Goal: Task Accomplishment & Management: Use online tool/utility

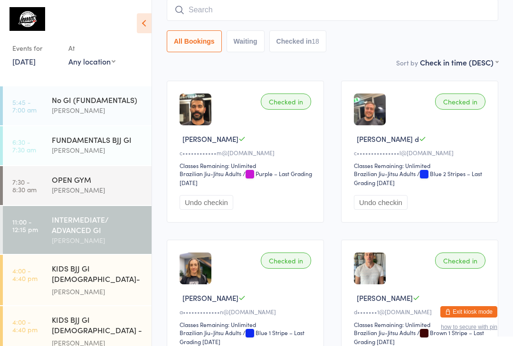
scroll to position [157, 0]
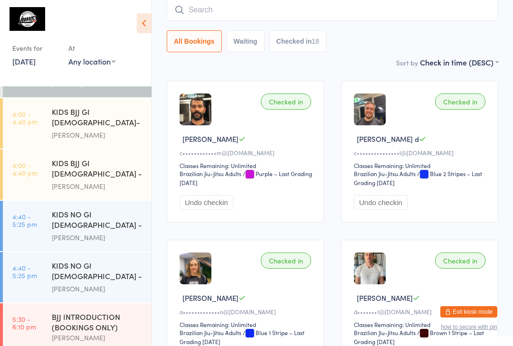
click at [35, 259] on link "4:40 - 5:25 pm KIDS NO GI 9-13yo - Level2 Pedro Barros" at bounding box center [77, 277] width 149 height 50
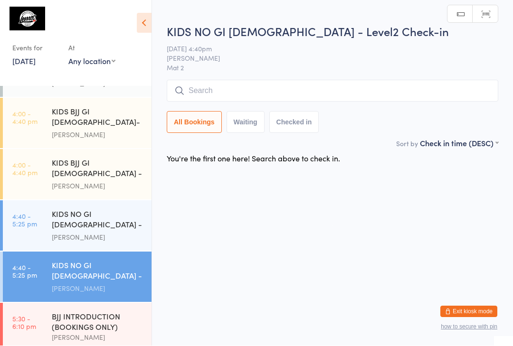
click at [289, 85] on input "search" at bounding box center [333, 91] width 332 height 22
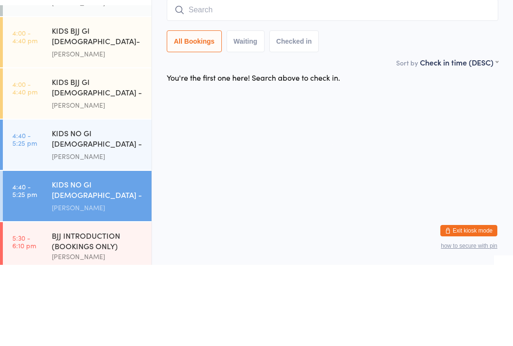
type input "P"
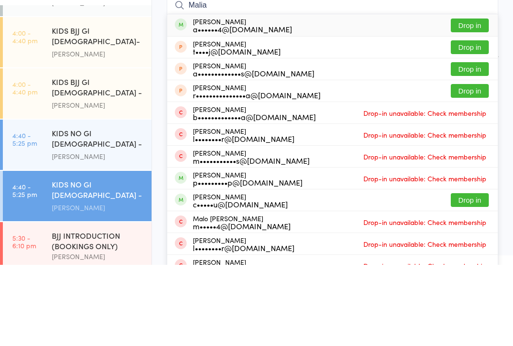
type input "Malia"
click at [483, 100] on button "Drop in" at bounding box center [470, 107] width 38 height 14
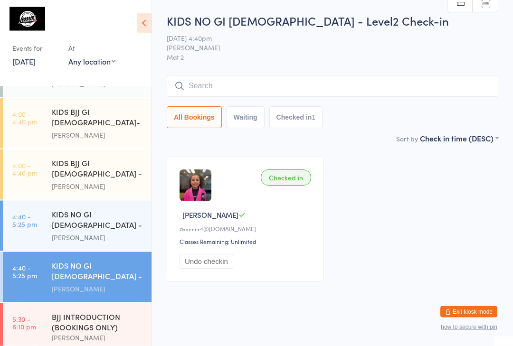
click at [377, 128] on div "All Bookings Waiting Checked in 1" at bounding box center [333, 118] width 332 height 22
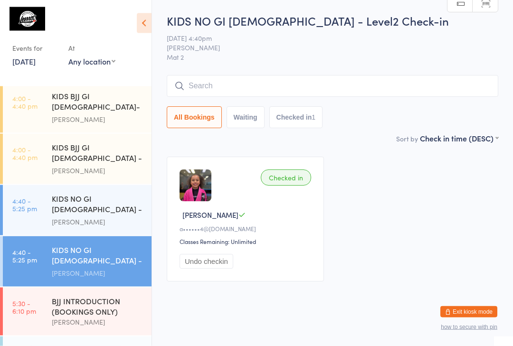
scroll to position [172, 0]
click at [111, 142] on div "KIDS BJJ GI [DEMOGRAPHIC_DATA] - Level 1" at bounding box center [98, 153] width 92 height 23
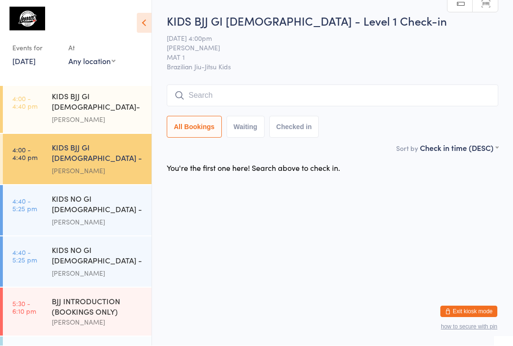
click at [209, 95] on input "search" at bounding box center [333, 96] width 332 height 22
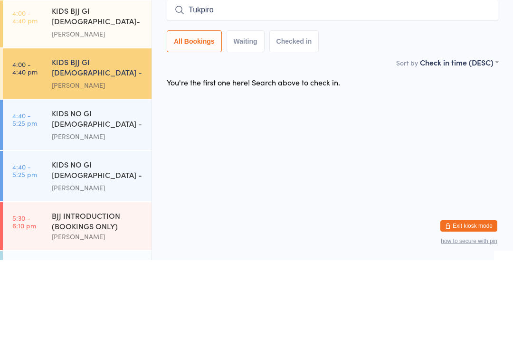
type input "Tukpirom"
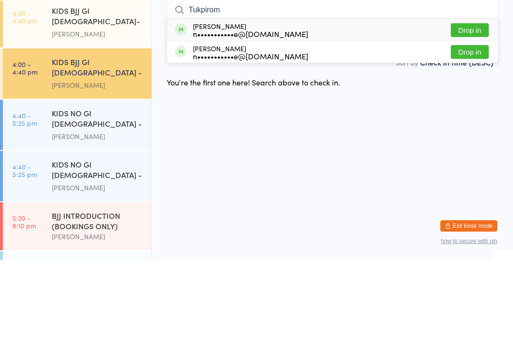
click at [104, 217] on div "[PERSON_NAME]" at bounding box center [98, 222] width 92 height 11
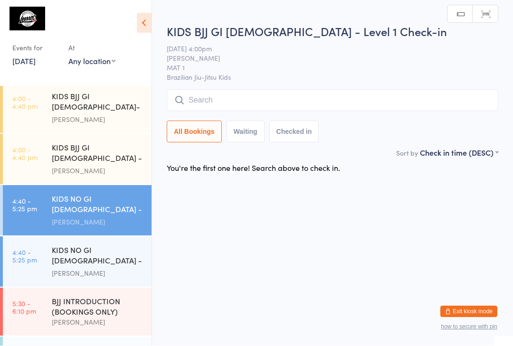
click at [105, 142] on div "KIDS BJJ GI [DEMOGRAPHIC_DATA] - Level 1" at bounding box center [98, 153] width 92 height 23
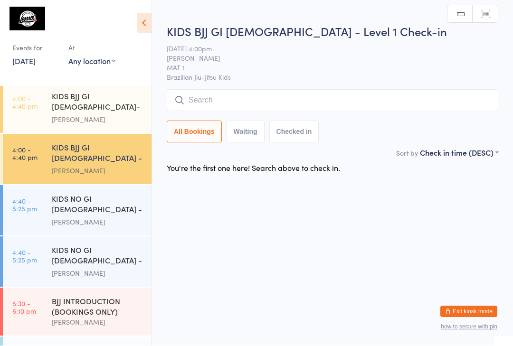
click at [118, 103] on div "KIDS BJJ GI [DEMOGRAPHIC_DATA]- Level 2" at bounding box center [98, 102] width 92 height 23
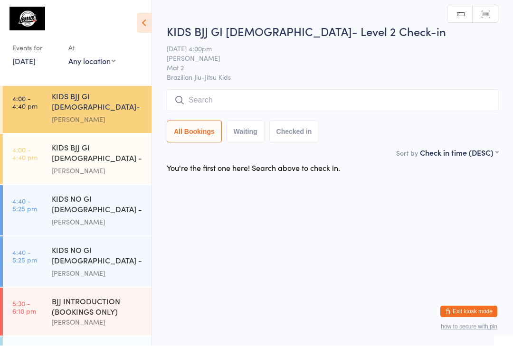
click at [233, 97] on input "search" at bounding box center [333, 101] width 332 height 22
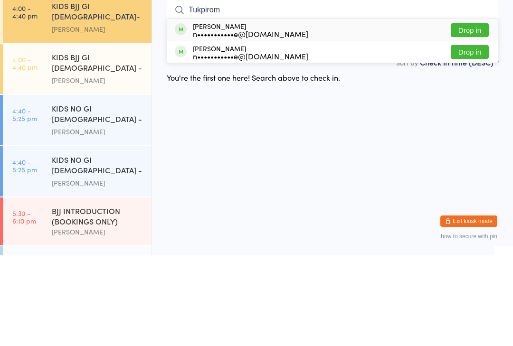
type input "Tukpirom"
click at [469, 114] on button "Drop in" at bounding box center [470, 121] width 38 height 14
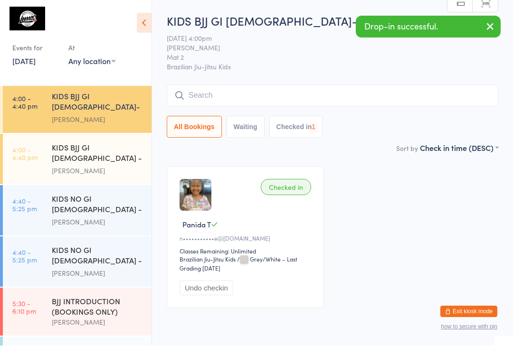
scroll to position [0, 0]
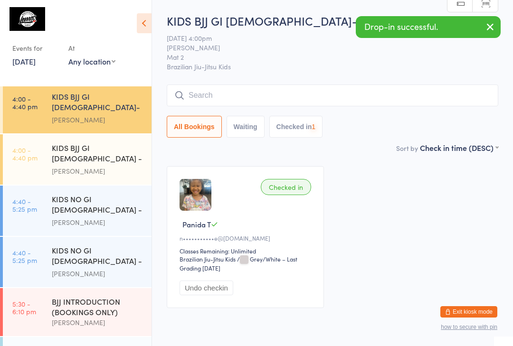
click at [221, 94] on input "search" at bounding box center [333, 96] width 332 height 22
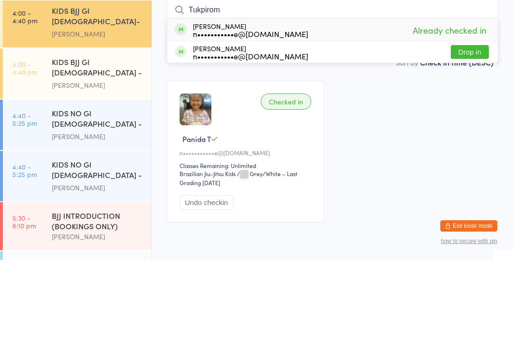
type input "Tukpirom"
click at [469, 131] on button "Drop in" at bounding box center [470, 138] width 38 height 14
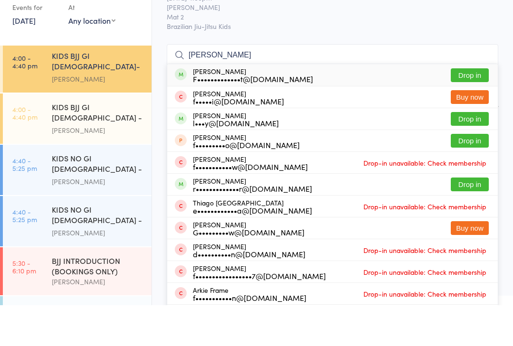
type input "Francisco"
click at [471, 109] on button "Drop in" at bounding box center [470, 116] width 38 height 14
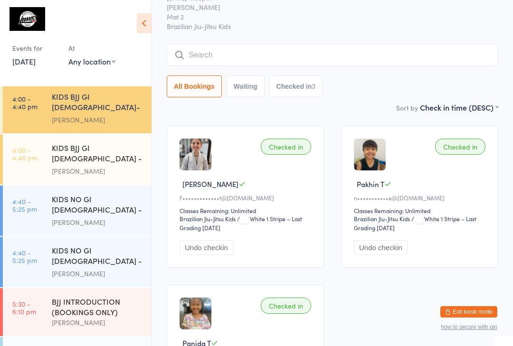
click at [376, 52] on input "search" at bounding box center [333, 55] width 332 height 22
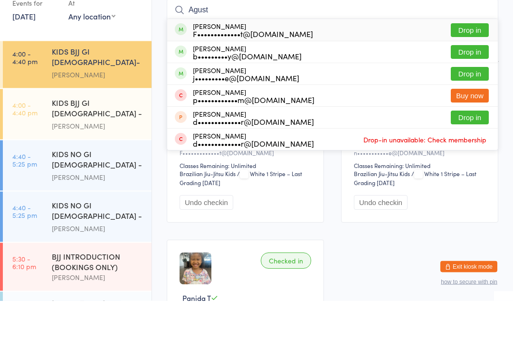
type input "Agust"
click at [477, 69] on button "Drop in" at bounding box center [470, 76] width 38 height 14
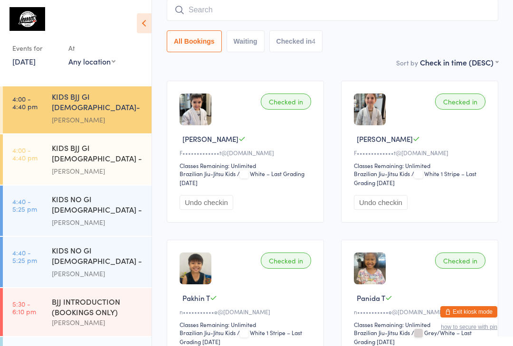
click at [301, 4] on input "search" at bounding box center [333, 10] width 332 height 22
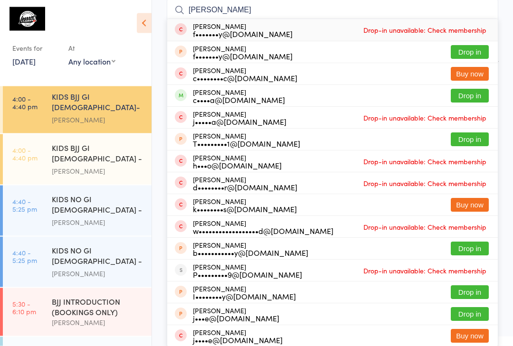
type input "Billy"
click at [465, 100] on button "Drop in" at bounding box center [470, 96] width 38 height 14
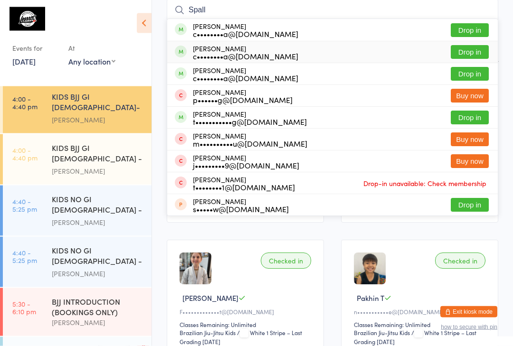
type input "Spall"
click at [237, 56] on div "c••••••••a@[DOMAIN_NAME]" at bounding box center [245, 57] width 105 height 8
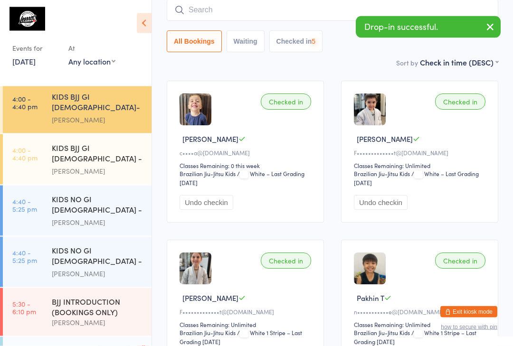
scroll to position [86, 0]
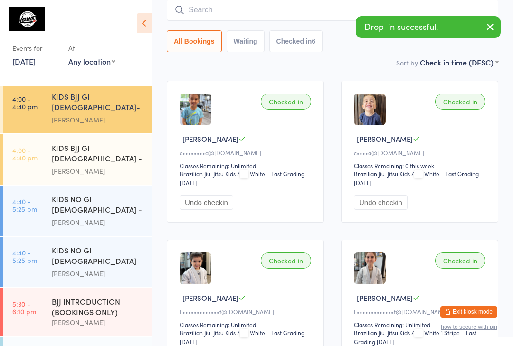
click at [125, 158] on div "KIDS BJJ GI 3-5yo - Level 1 Matheus Bohrer" at bounding box center [102, 159] width 100 height 50
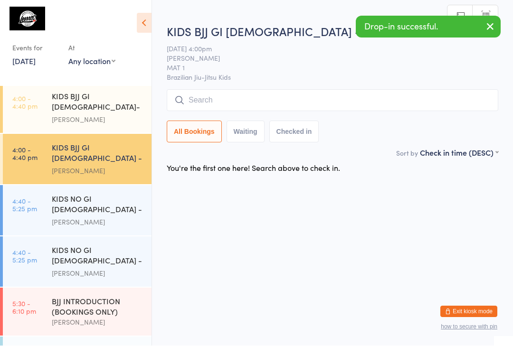
click at [331, 97] on input "search" at bounding box center [333, 101] width 332 height 22
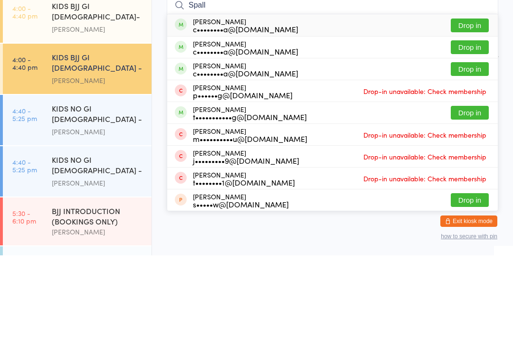
type input "Spall"
click at [256, 116] on div "c••••••••a@[DOMAIN_NAME]" at bounding box center [245, 120] width 105 height 8
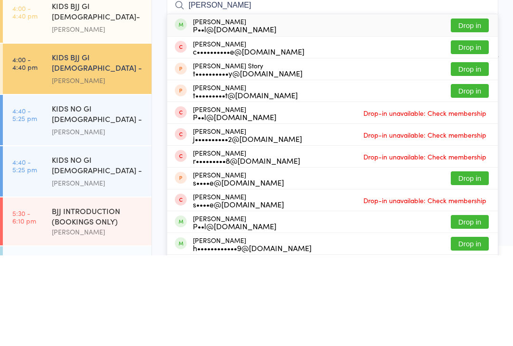
type input "Harry steele"
click at [476, 109] on button "Drop in" at bounding box center [470, 116] width 38 height 14
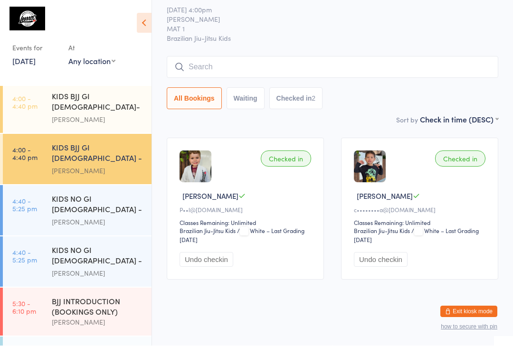
click at [105, 217] on div "[PERSON_NAME]" at bounding box center [98, 222] width 92 height 11
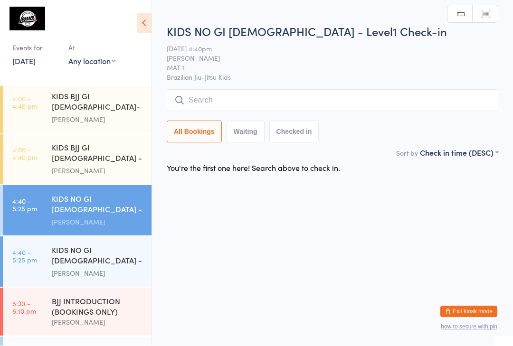
click at [262, 96] on input "search" at bounding box center [333, 101] width 332 height 22
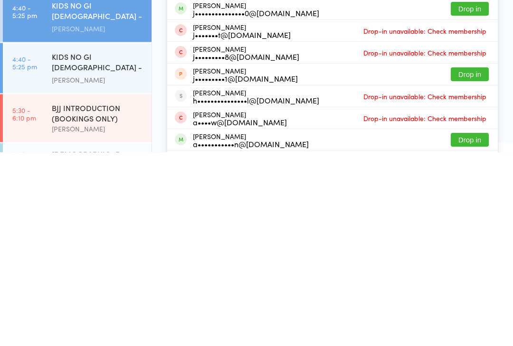
scroll to position [67, 0]
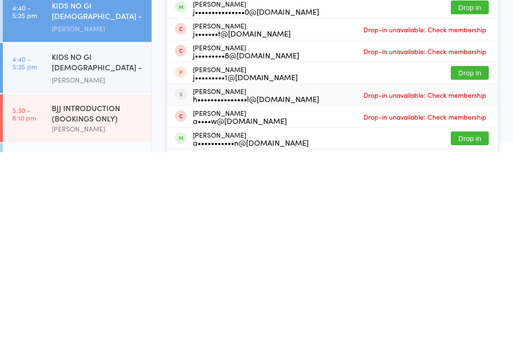
type input "Jack"
click at [295, 289] on div "h•••••••••••••••l@[DOMAIN_NAME]" at bounding box center [256, 293] width 126 height 8
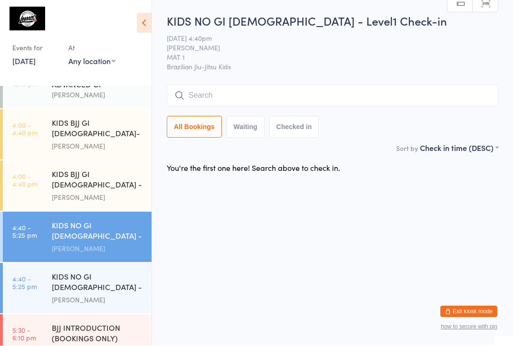
scroll to position [144, 0]
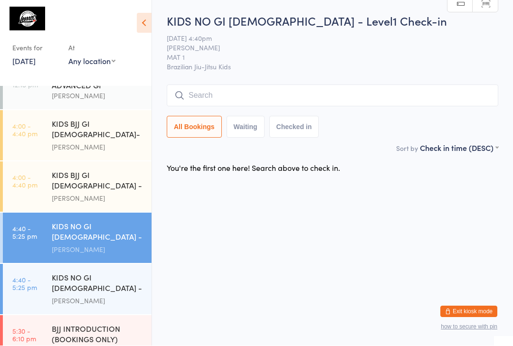
click at [82, 193] on div "[PERSON_NAME]" at bounding box center [98, 198] width 92 height 11
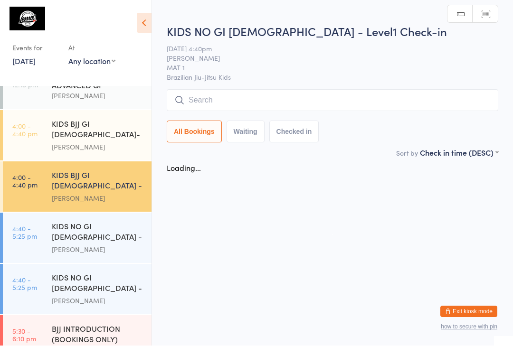
scroll to position [0, 0]
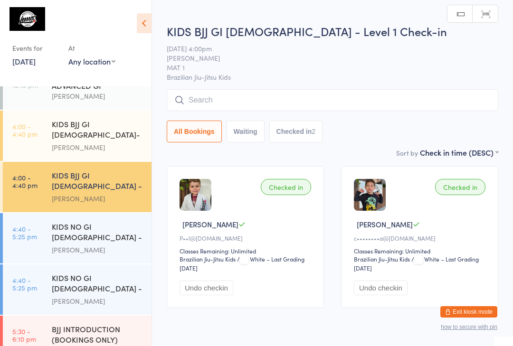
click at [241, 100] on input "search" at bounding box center [333, 100] width 332 height 22
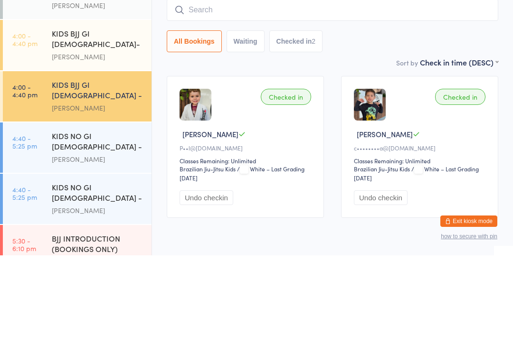
type input "J"
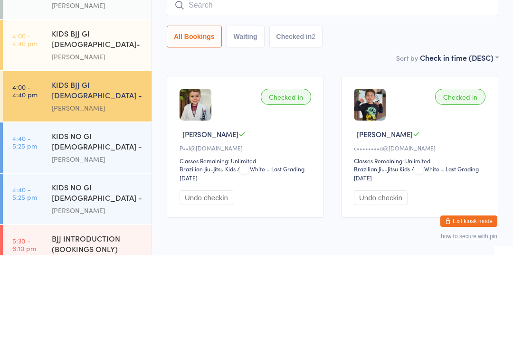
click at [108, 119] on div "KIDS BJJ GI [DEMOGRAPHIC_DATA]- Level 2" at bounding box center [98, 130] width 92 height 23
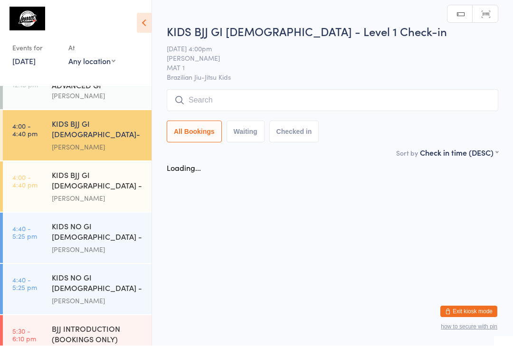
scroll to position [0, 0]
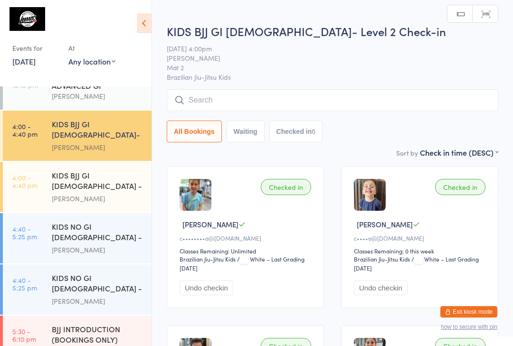
click at [257, 98] on input "search" at bounding box center [333, 100] width 332 height 22
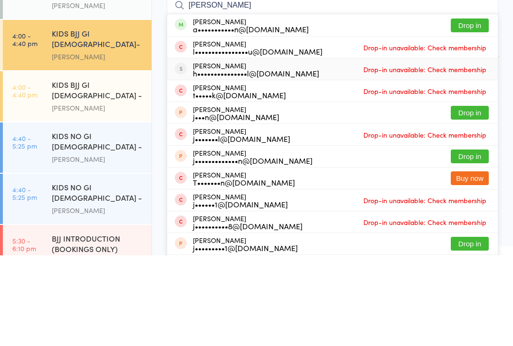
type input "Jack h"
click at [302, 149] on div "Jack Hansen h•••••••••••••••l@gmail.com Drop-in unavailable: Check membership" at bounding box center [332, 159] width 331 height 21
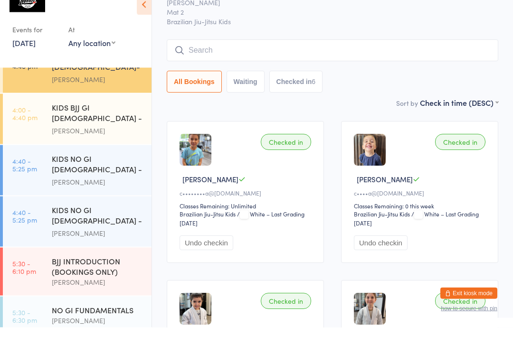
scroll to position [186, 0]
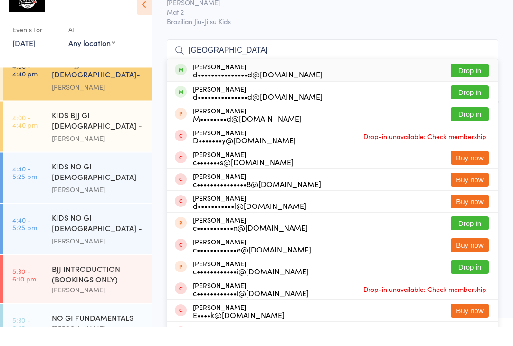
type input "Carlisle"
click at [473, 104] on button "Drop in" at bounding box center [470, 111] width 38 height 14
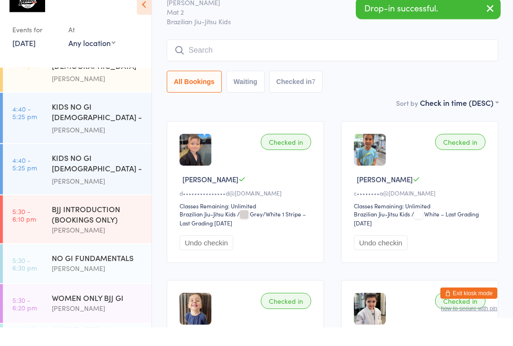
scroll to position [246, 0]
click at [123, 171] on div "KIDS NO GI [DEMOGRAPHIC_DATA] - Level2" at bounding box center [98, 182] width 92 height 23
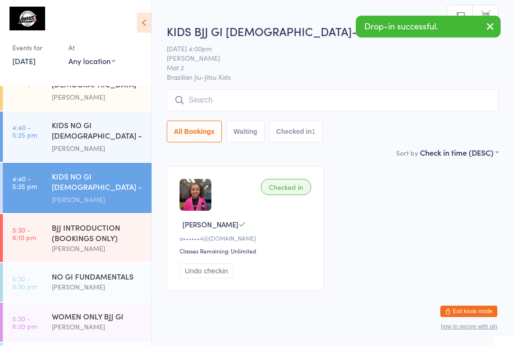
scroll to position [0, 0]
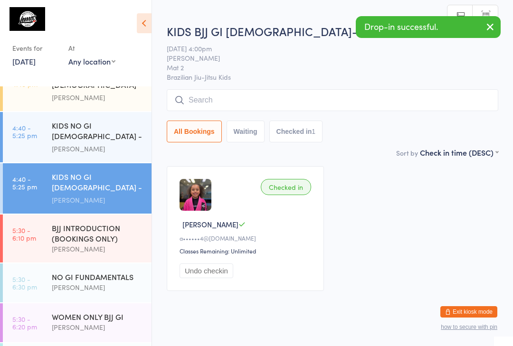
click at [293, 99] on input "search" at bounding box center [333, 100] width 332 height 22
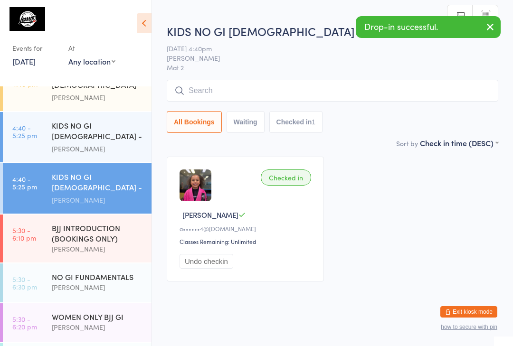
scroll to position [0, 0]
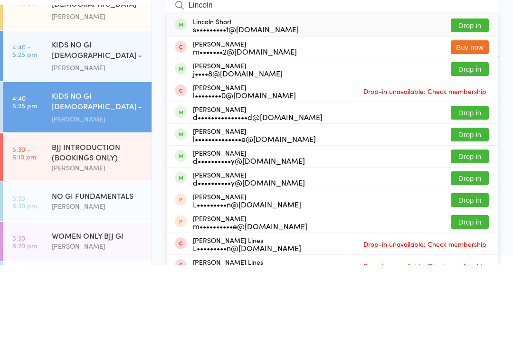
type input "Lincoln"
click at [472, 187] on button "Drop in" at bounding box center [470, 194] width 38 height 14
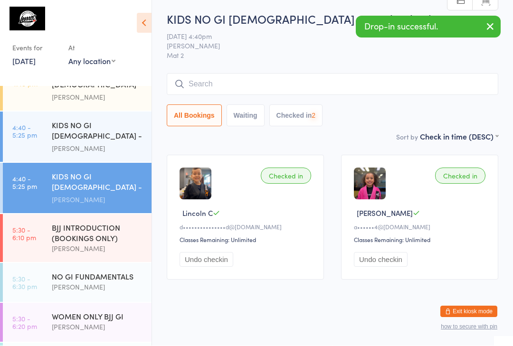
scroll to position [210, 0]
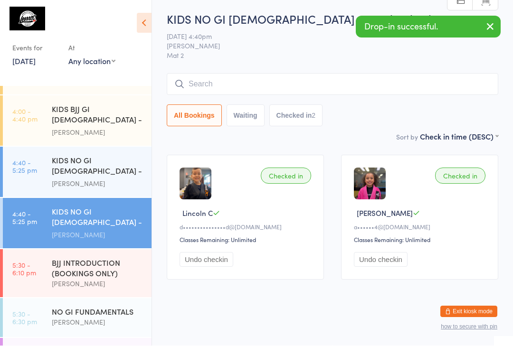
click at [92, 122] on div "KIDS BJJ GI 3-5yo - Level 1 Matheus Bohrer" at bounding box center [102, 121] width 100 height 50
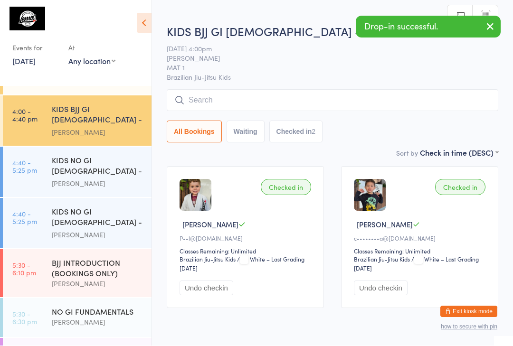
scroll to position [0, 0]
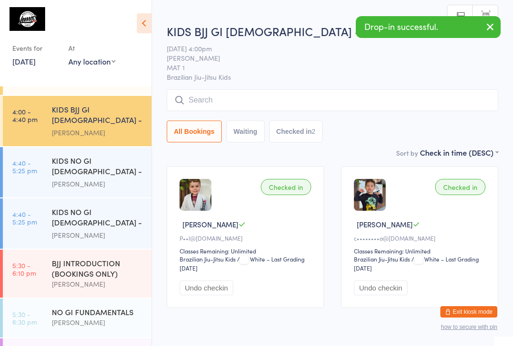
click at [259, 99] on input "search" at bounding box center [333, 100] width 332 height 22
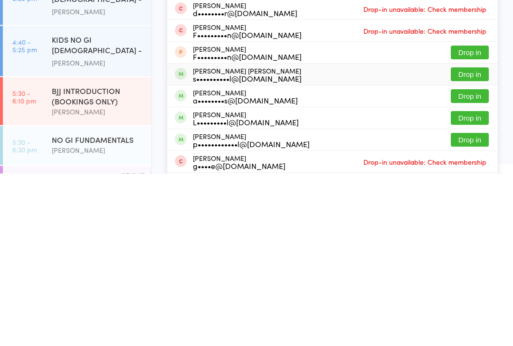
type input "Sophie"
click at [259, 247] on div "s••••••••••l@[DOMAIN_NAME]" at bounding box center [247, 251] width 109 height 8
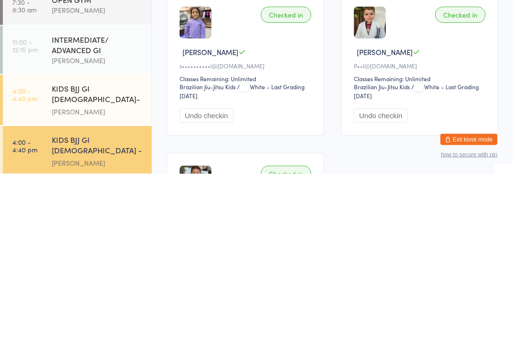
scroll to position [10, 0]
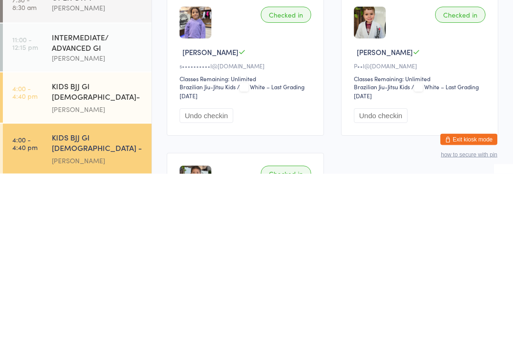
click at [55, 253] on div "KIDS BJJ GI [DEMOGRAPHIC_DATA]- Level 2" at bounding box center [98, 264] width 92 height 23
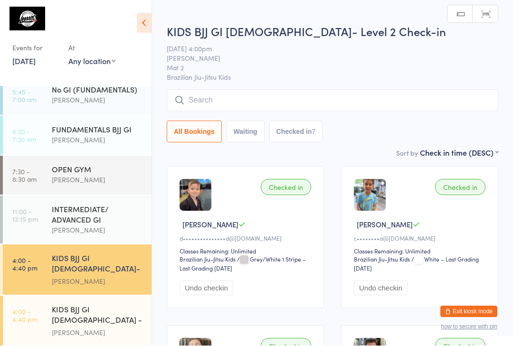
scroll to position [0, 0]
click at [266, 101] on input "search" at bounding box center [333, 100] width 332 height 22
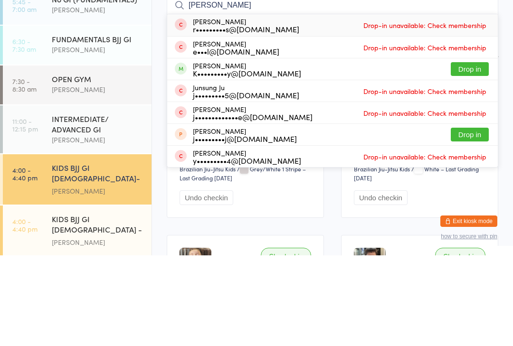
type input "Jude"
click at [466, 153] on button "Drop in" at bounding box center [470, 160] width 38 height 14
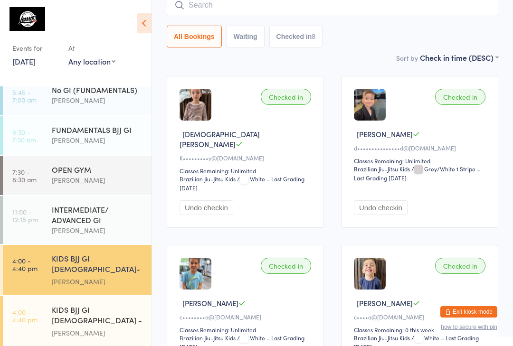
click at [188, 8] on input "search" at bounding box center [333, 5] width 332 height 22
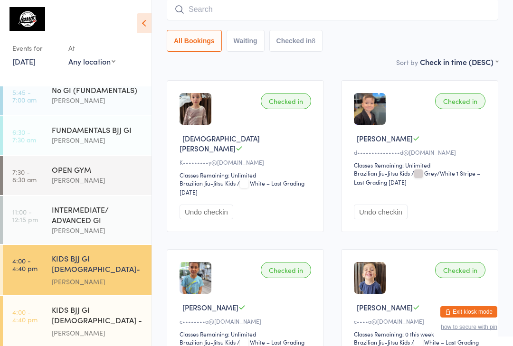
scroll to position [86, 0]
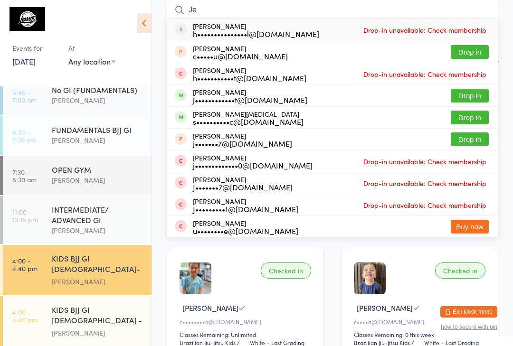
type input "J"
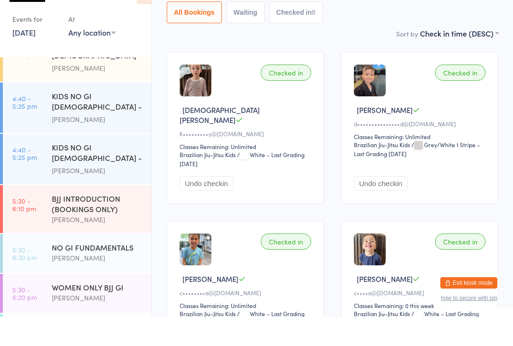
scroll to position [246, 0]
click at [47, 163] on link "4:40 - 5:25 pm KIDS NO GI 9-13yo - Level2 Pedro Barros" at bounding box center [77, 188] width 149 height 50
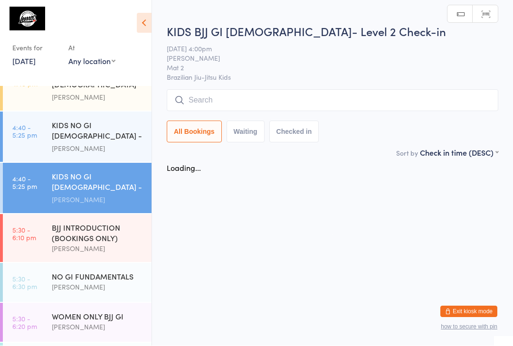
scroll to position [0, 0]
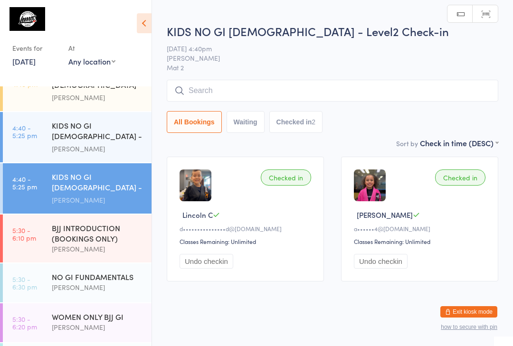
click at [195, 83] on input "search" at bounding box center [333, 91] width 332 height 22
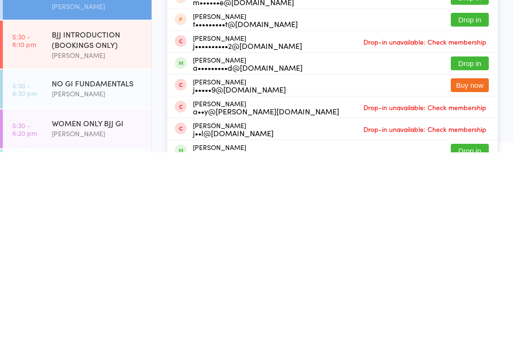
type input "Harry"
click at [468, 251] on button "Drop in" at bounding box center [470, 258] width 38 height 14
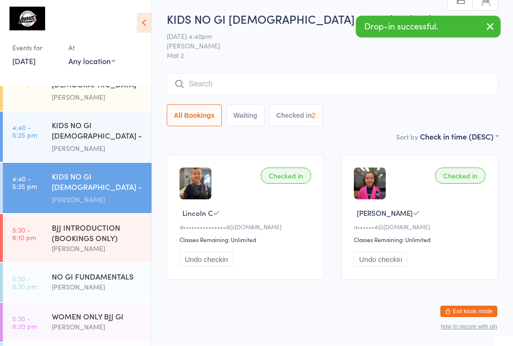
scroll to position [14, 0]
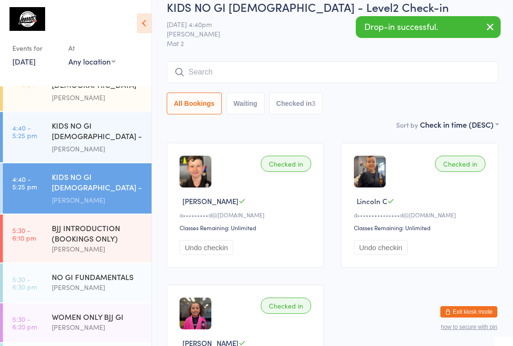
click at [199, 77] on input "search" at bounding box center [333, 72] width 332 height 22
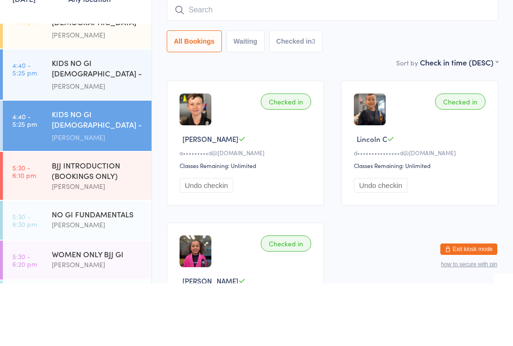
type input "H"
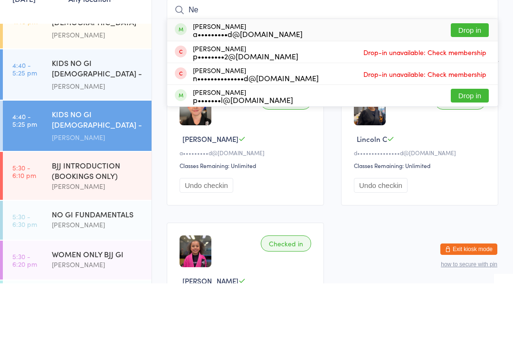
type input "Ne"
click at [216, 85] on div "Ned Hilton a•••••••••d@hotmail.com" at bounding box center [248, 92] width 110 height 15
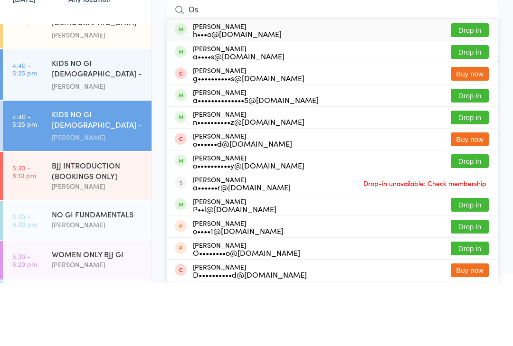
type input "O"
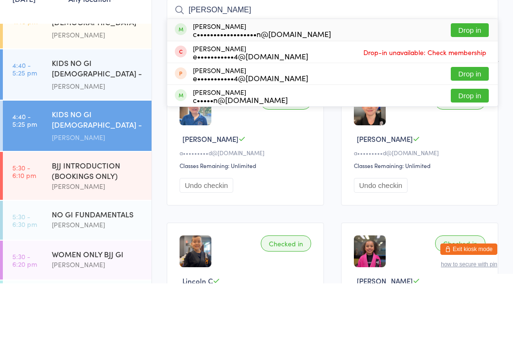
type input "Edith"
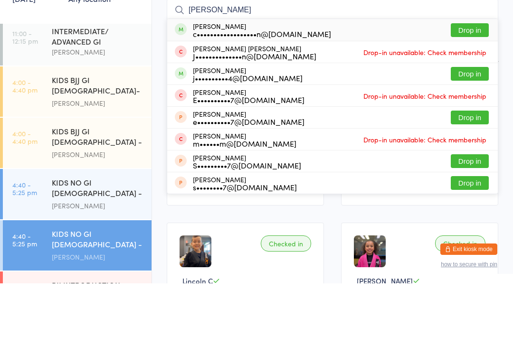
scroll to position [126, 0]
click at [122, 189] on div "KIDS BJJ GI [DEMOGRAPHIC_DATA] - Level 1" at bounding box center [98, 200] width 92 height 23
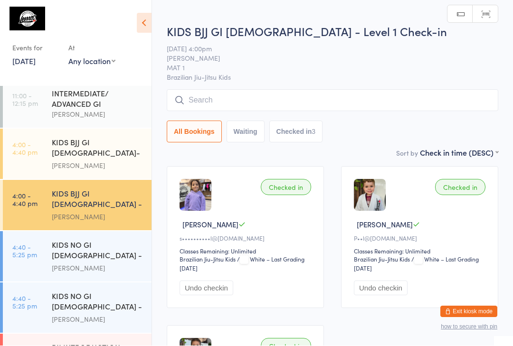
scroll to position [0, 0]
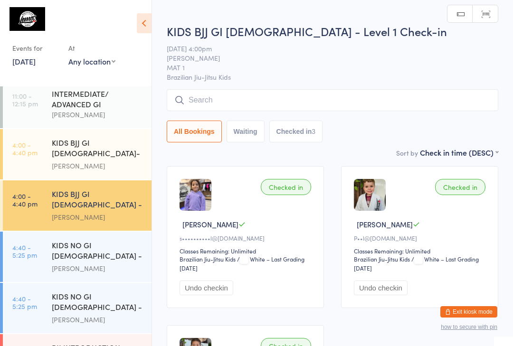
click at [94, 161] on div "[PERSON_NAME]" at bounding box center [98, 166] width 92 height 11
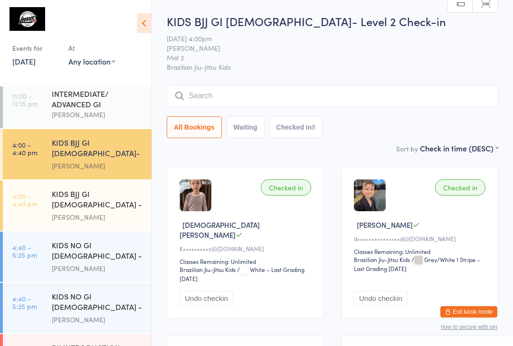
click at [226, 96] on input "search" at bounding box center [333, 96] width 332 height 22
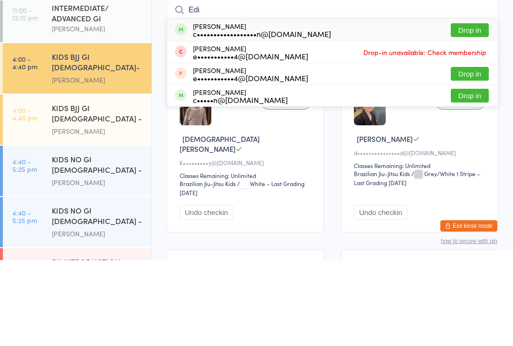
type input "Edi"
click at [228, 116] on div "c••••••••••••••••••n@[DOMAIN_NAME]" at bounding box center [262, 120] width 138 height 8
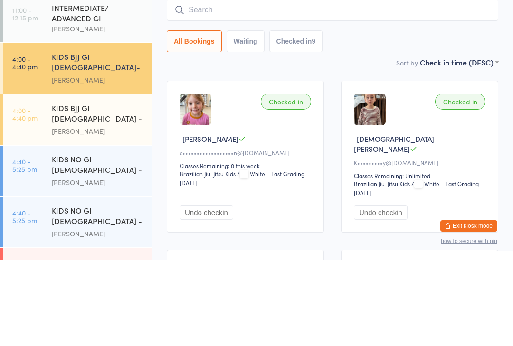
click at [298, 180] on div "Checked in" at bounding box center [286, 188] width 50 height 16
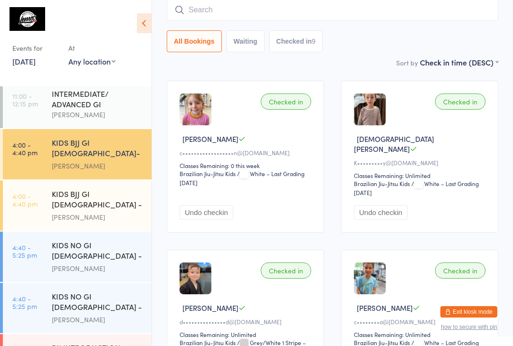
click at [199, 4] on input "search" at bounding box center [333, 10] width 332 height 22
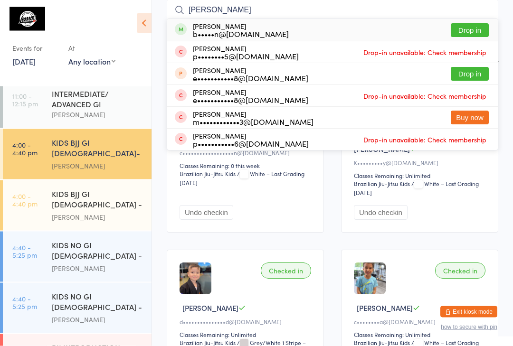
type input "Penelope"
click at [475, 30] on button "Drop in" at bounding box center [470, 31] width 38 height 14
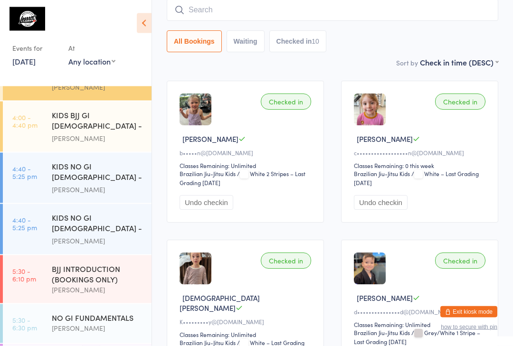
scroll to position [205, 0]
click at [89, 152] on div "KIDS NO GI 9-13yo - Level1 Matheus Bohrer" at bounding box center [102, 177] width 100 height 50
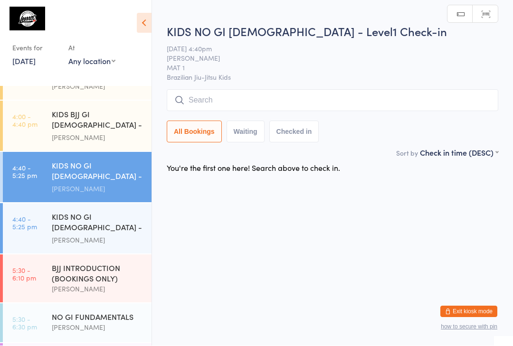
click at [217, 111] on input "search" at bounding box center [333, 101] width 332 height 22
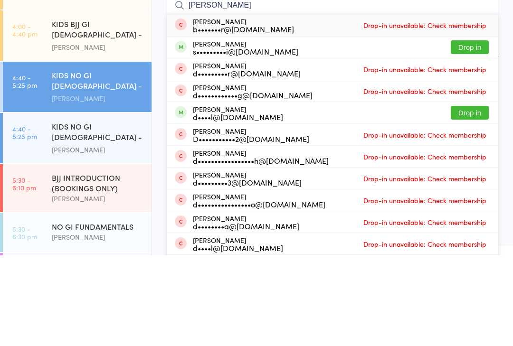
type input "Daniel ga"
click at [467, 131] on button "Drop in" at bounding box center [470, 138] width 38 height 14
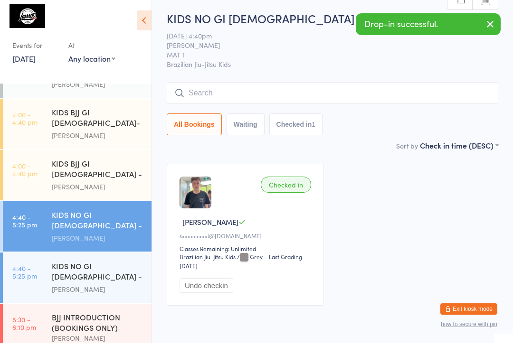
scroll to position [154, 0]
click at [127, 114] on div "KIDS BJJ GI [DEMOGRAPHIC_DATA]- Level 2" at bounding box center [98, 120] width 92 height 23
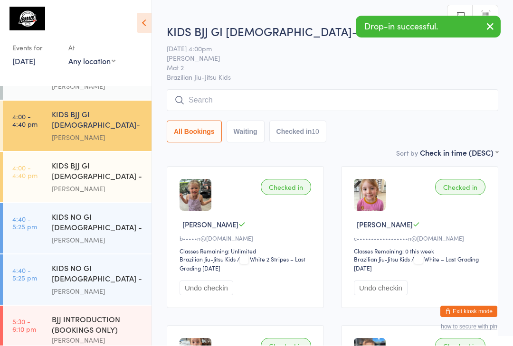
scroll to position [0, 0]
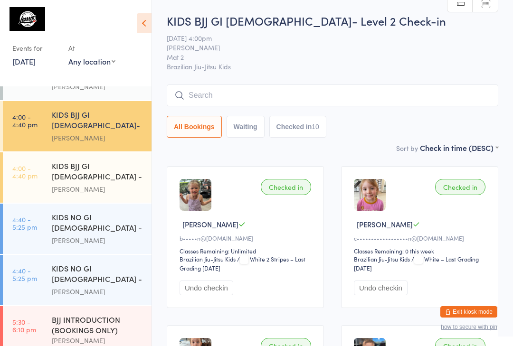
click at [309, 95] on input "search" at bounding box center [333, 96] width 332 height 22
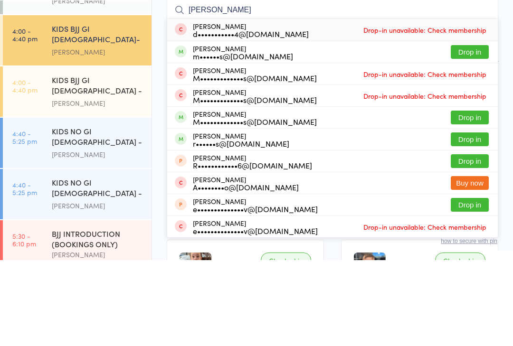
type input "Rogers"
click at [472, 131] on button "Drop in" at bounding box center [470, 138] width 38 height 14
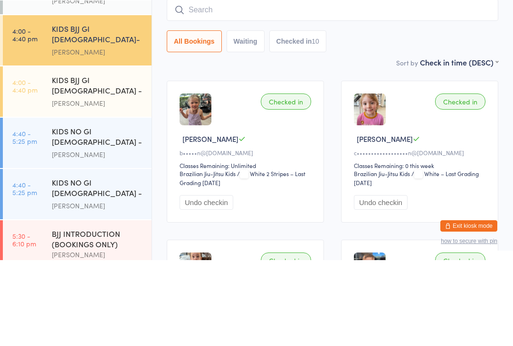
scroll to position [86, 0]
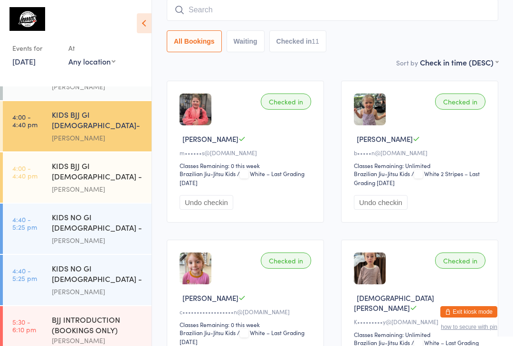
click at [319, 12] on input "search" at bounding box center [333, 10] width 332 height 22
type input "Sienna"
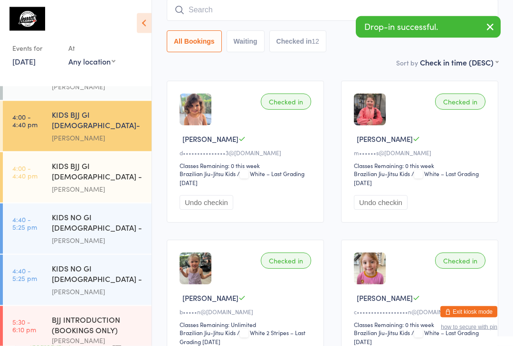
scroll to position [86, 0]
click at [495, 30] on icon "button" at bounding box center [489, 27] width 11 height 12
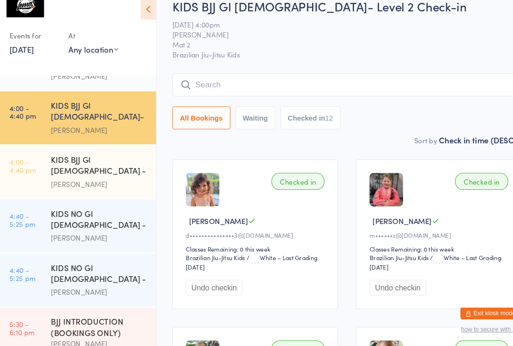
scroll to position [5, 0]
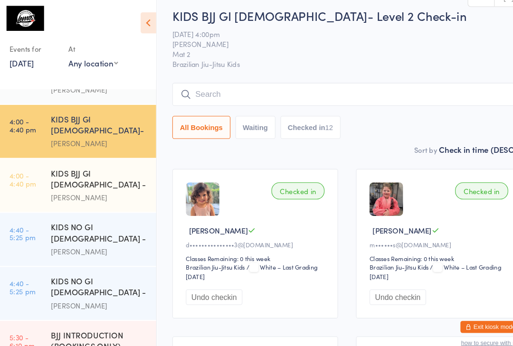
click at [351, 211] on div "Checked in Clementine R m••••••s@mailfence.com Classes Remaining: 0 this week B…" at bounding box center [419, 233] width 157 height 142
click at [172, 207] on div "Checked in Sienna S d•••••••••••••••3@gmail.com Classes Remaining: 0 this week …" at bounding box center [245, 233] width 157 height 142
click at [203, 204] on img at bounding box center [196, 191] width 32 height 32
click at [30, 210] on link "4:40 - 5:25 pm KIDS NO GI 9-13yo - Level1 Matheus Bohrer" at bounding box center [77, 229] width 149 height 50
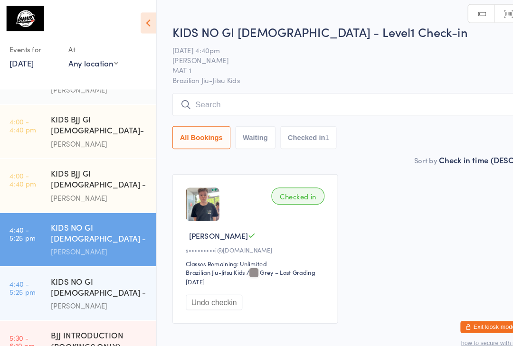
click at [213, 101] on input "search" at bounding box center [333, 101] width 332 height 22
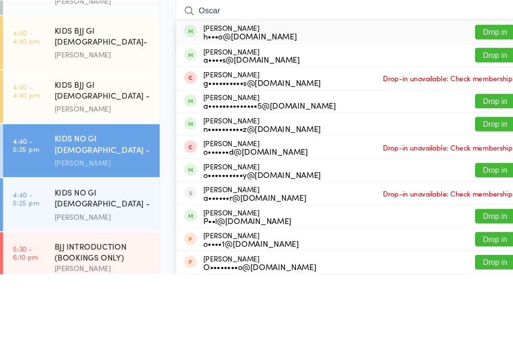
type input "Oscar"
click at [204, 196] on div "Oscar Cowan n••••••••••z@gmail.com" at bounding box center [249, 203] width 112 height 15
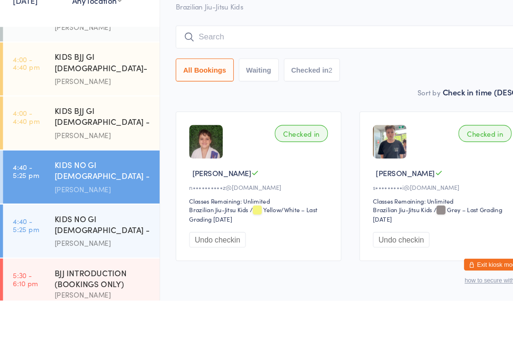
click at [109, 109] on div "KIDS BJJ GI [DEMOGRAPHIC_DATA]- Level 2" at bounding box center [98, 120] width 92 height 23
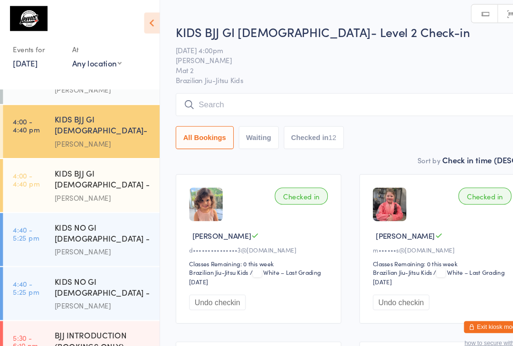
click at [353, 120] on div "All Bookings Waiting Checked in 12" at bounding box center [333, 116] width 332 height 53
click at [385, 108] on input "search" at bounding box center [333, 101] width 332 height 22
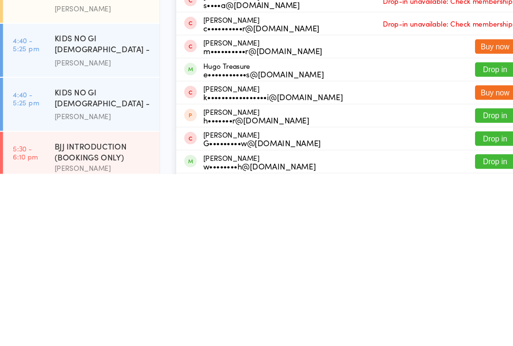
type input "Hugo"
click at [469, 240] on button "Drop in" at bounding box center [470, 247] width 38 height 14
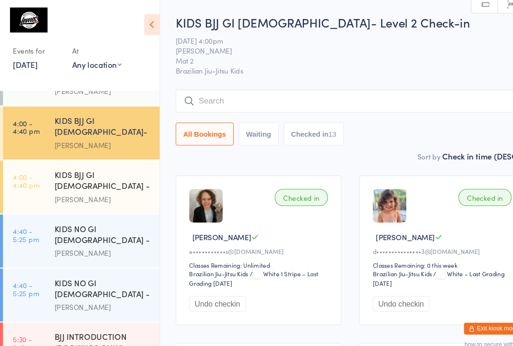
click at [170, 96] on input "search" at bounding box center [333, 96] width 332 height 22
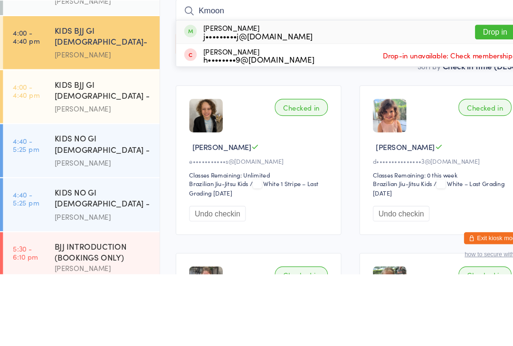
type input "Kmoon"
click at [229, 116] on div "j•••••••••j@[DOMAIN_NAME]" at bounding box center [245, 120] width 104 height 8
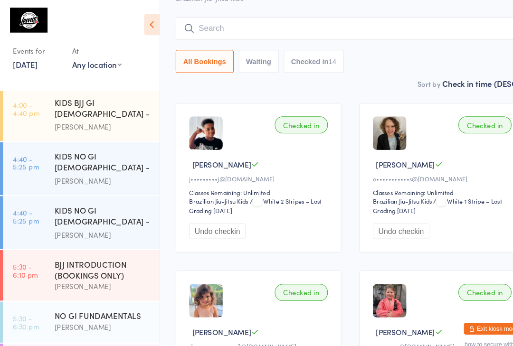
scroll to position [222, 0]
click at [96, 143] on div "KIDS NO GI [DEMOGRAPHIC_DATA] - Level1" at bounding box center [98, 154] width 92 height 23
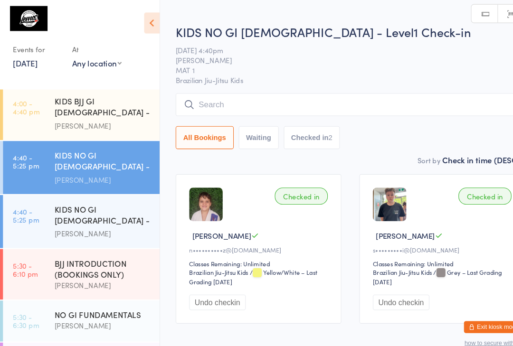
click at [252, 96] on input "search" at bounding box center [333, 101] width 332 height 22
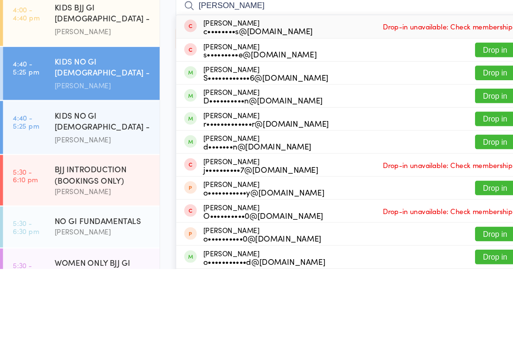
type input "Oliver"
click at [465, 175] on button "Drop in" at bounding box center [470, 182] width 38 height 14
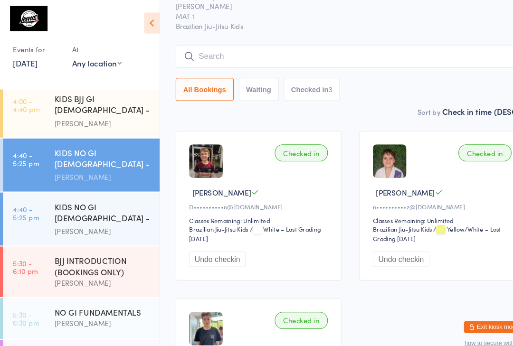
scroll to position [224, 0]
click at [268, 55] on input "search" at bounding box center [333, 55] width 332 height 22
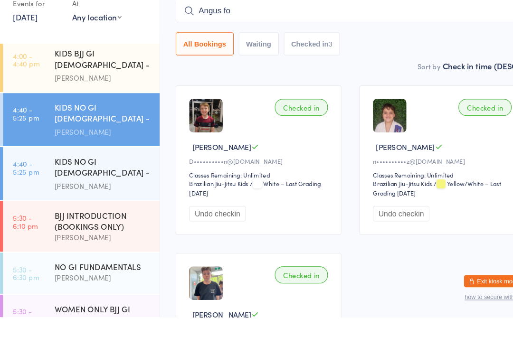
type input "[PERSON_NAME]"
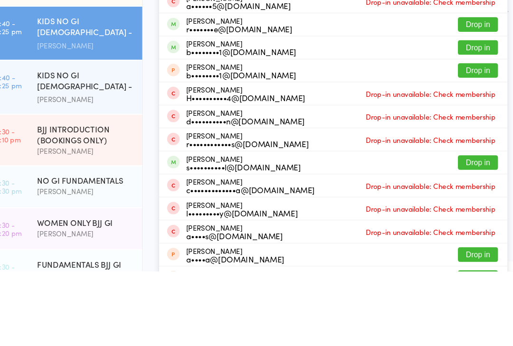
scroll to position [0, 0]
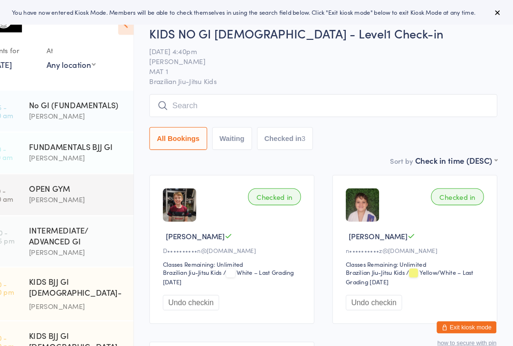
click at [241, 86] on div "KIDS NO GI [DEMOGRAPHIC_DATA] - Level1 Check-in [DATE] 4:40pm [PERSON_NAME] MAT…" at bounding box center [333, 86] width 332 height 124
click at [244, 107] on input "search" at bounding box center [333, 101] width 332 height 22
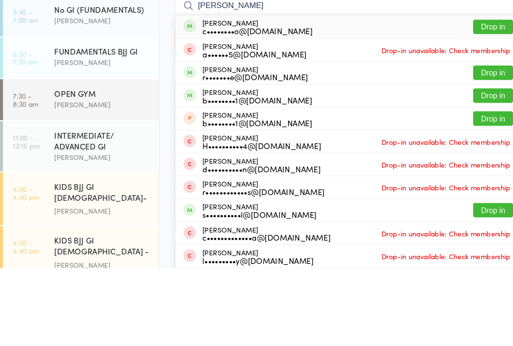
type input "[PERSON_NAME]"
click at [470, 109] on button "Drop in" at bounding box center [470, 116] width 38 height 14
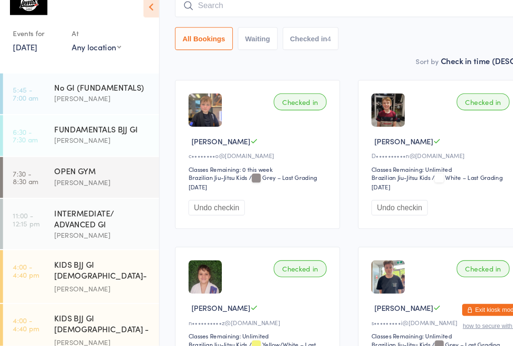
click at [272, 16] on input "search" at bounding box center [333, 22] width 332 height 22
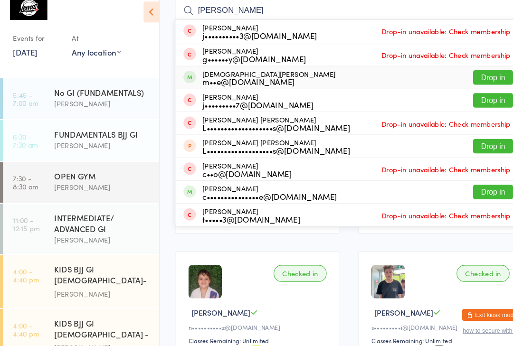
type input "[PERSON_NAME]"
click at [239, 78] on div "[DEMOGRAPHIC_DATA][PERSON_NAME] m••e@[DOMAIN_NAME]" at bounding box center [256, 85] width 127 height 15
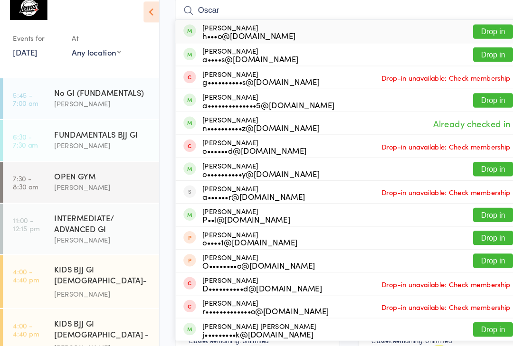
type input "Oscar"
click at [206, 42] on div "h•••o@[DOMAIN_NAME]" at bounding box center [237, 46] width 89 height 8
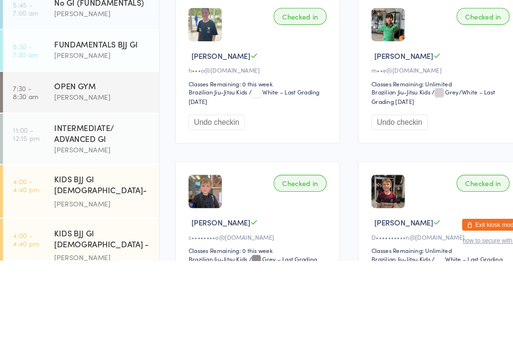
click at [280, 105] on div "Checked in" at bounding box center [286, 113] width 50 height 16
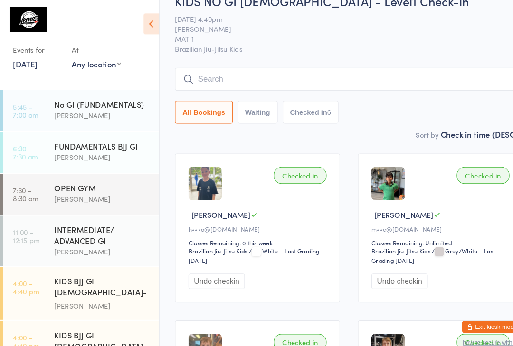
click at [232, 77] on input "search" at bounding box center [333, 76] width 332 height 22
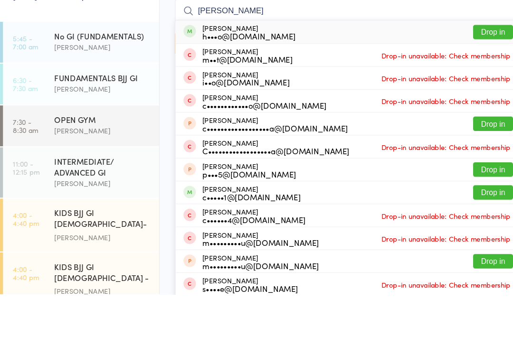
type input "[PERSON_NAME]"
click at [211, 88] on div "[PERSON_NAME] h•••o@[DOMAIN_NAME]" at bounding box center [237, 95] width 89 height 15
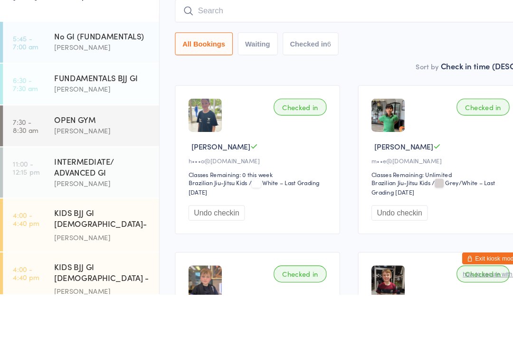
scroll to position [86, 0]
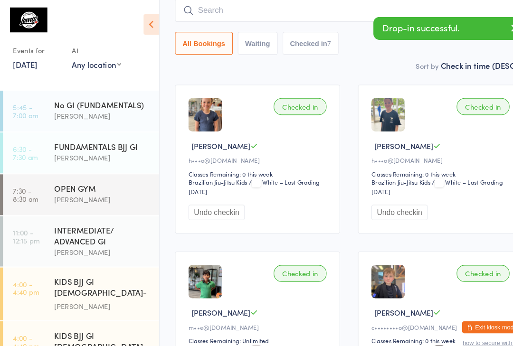
click at [285, 108] on div "Checked in" at bounding box center [286, 102] width 50 height 16
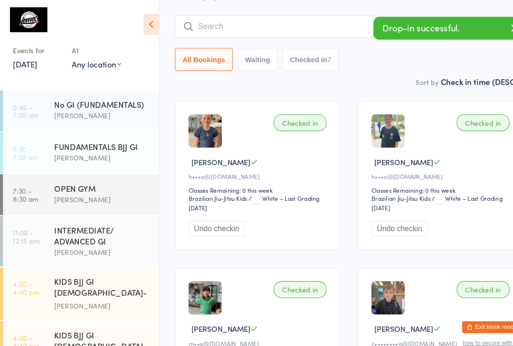
scroll to position [0, 0]
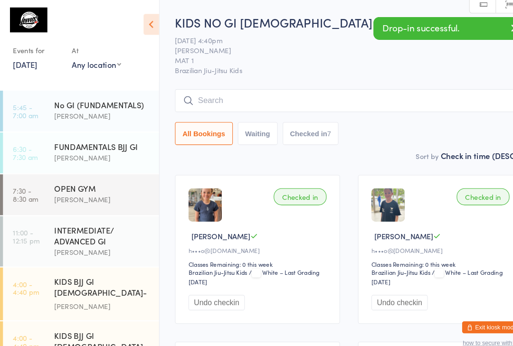
click at [217, 103] on input "search" at bounding box center [333, 96] width 332 height 22
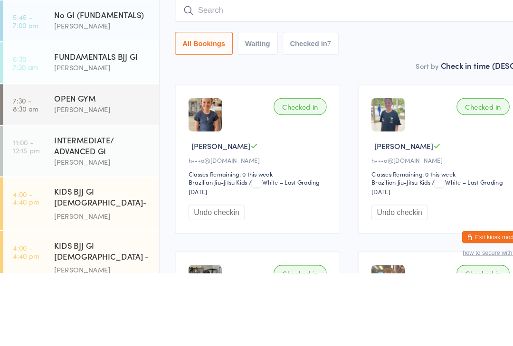
click at [232, 116] on button "Waiting" at bounding box center [246, 127] width 38 height 22
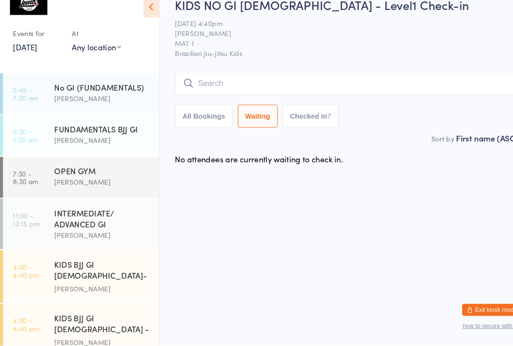
click at [181, 99] on div "All Bookings Waiting Checked in 7" at bounding box center [333, 111] width 332 height 53
click at [169, 116] on button "All Bookings" at bounding box center [194, 127] width 55 height 22
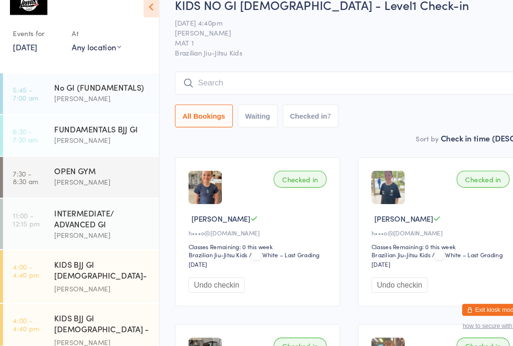
select select "5"
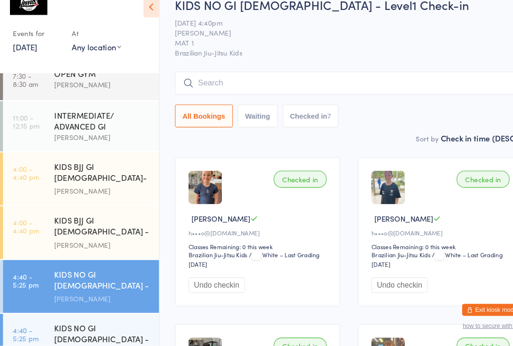
scroll to position [113, 0]
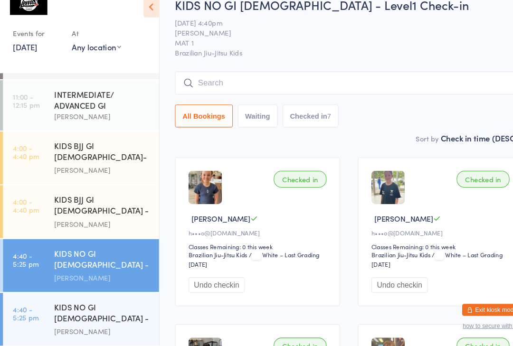
click at [118, 304] on div "KIDS NO GI [DEMOGRAPHIC_DATA] - Level2" at bounding box center [98, 315] width 92 height 23
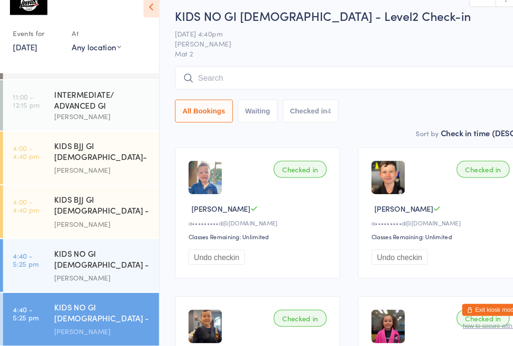
click at [247, 80] on input "search" at bounding box center [333, 91] width 332 height 22
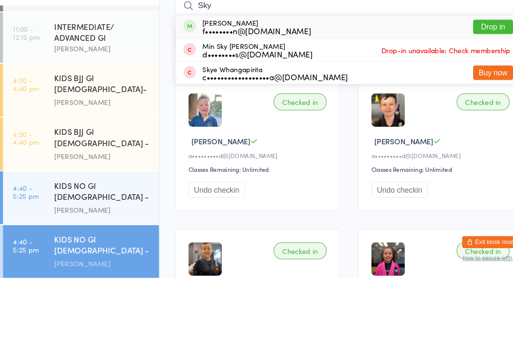
type input "Sky"
click at [469, 100] on button "Drop in" at bounding box center [470, 107] width 38 height 14
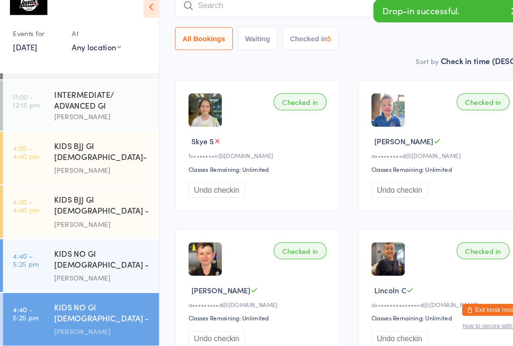
click at [64, 253] on div "KIDS NO GI [DEMOGRAPHIC_DATA] - Level1" at bounding box center [98, 264] width 92 height 23
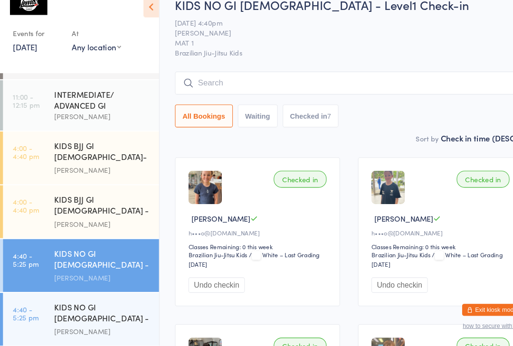
click at [122, 253] on div "KIDS NO GI [DEMOGRAPHIC_DATA] - Level1" at bounding box center [98, 264] width 92 height 23
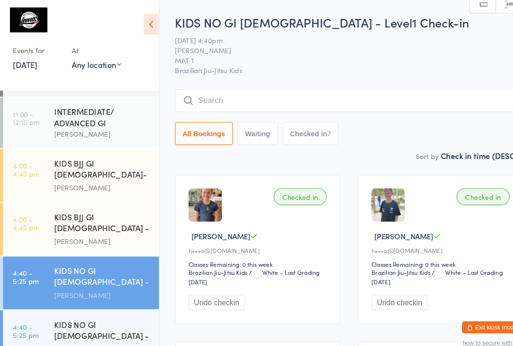
click at [253, 86] on input "search" at bounding box center [333, 96] width 332 height 22
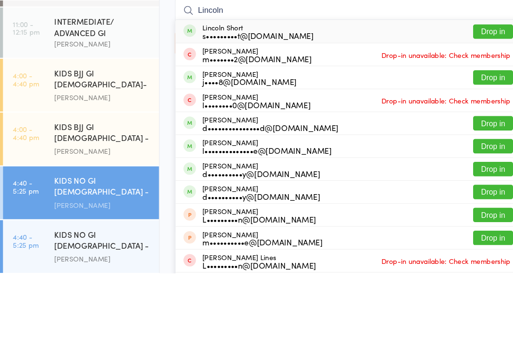
type input "Lincoln"
click at [472, 153] on button "Drop in" at bounding box center [470, 160] width 38 height 14
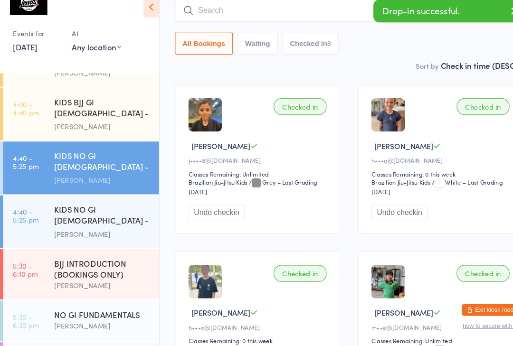
scroll to position [204, 0]
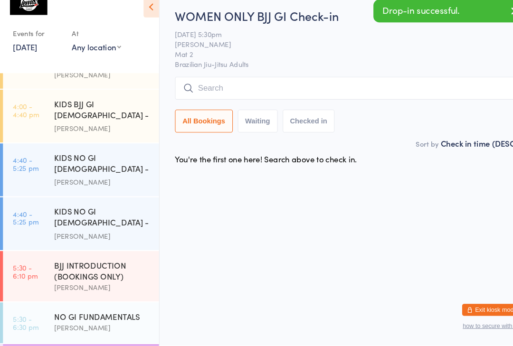
click at [197, 90] on input "search" at bounding box center [333, 101] width 332 height 22
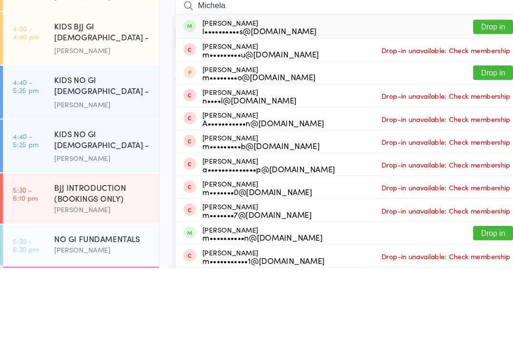
type input "Michela"
click at [216, 108] on div "[PERSON_NAME] l••••••••••s@[DOMAIN_NAME]" at bounding box center [247, 115] width 109 height 15
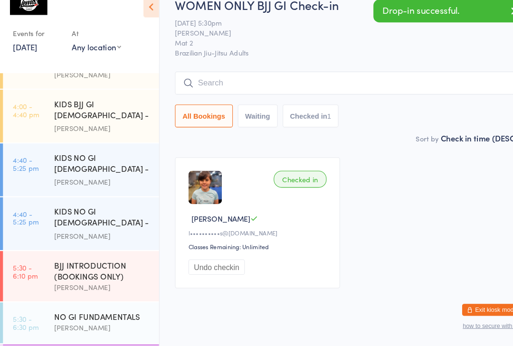
click at [55, 213] on div "KIDS NO GI [DEMOGRAPHIC_DATA] - Level2" at bounding box center [98, 224] width 92 height 23
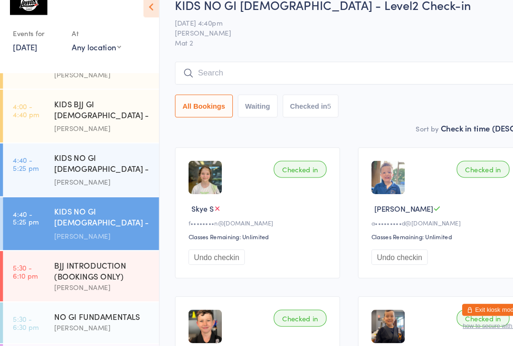
click at [301, 76] on input "search" at bounding box center [333, 87] width 332 height 22
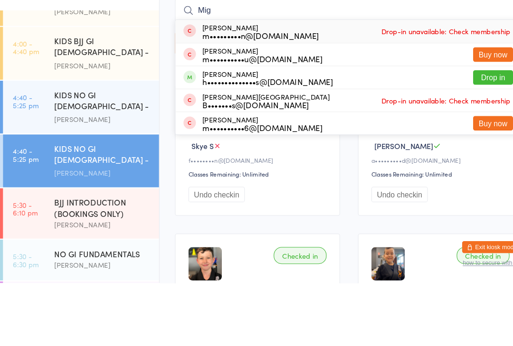
type input "Mig"
click at [475, 143] on button "Drop in" at bounding box center [470, 150] width 38 height 14
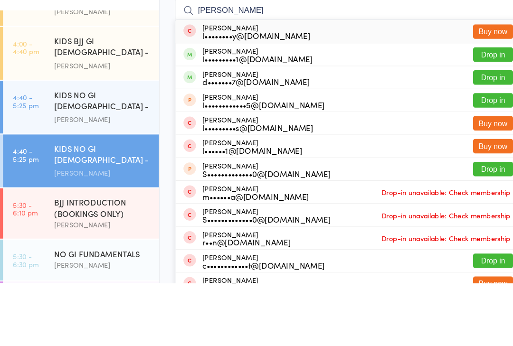
type input "[PERSON_NAME]"
click at [440, 140] on div "[PERSON_NAME] d•••••••7@[DOMAIN_NAME] Drop in" at bounding box center [332, 150] width 331 height 21
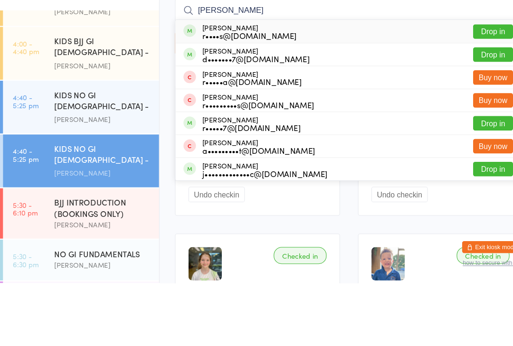
type input "[PERSON_NAME]"
click at [249, 129] on div "d•••••••7@[DOMAIN_NAME]" at bounding box center [244, 133] width 102 height 8
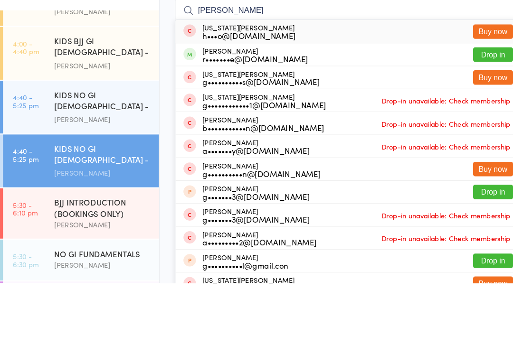
type input "[PERSON_NAME]"
click at [469, 122] on button "Drop in" at bounding box center [470, 129] width 38 height 14
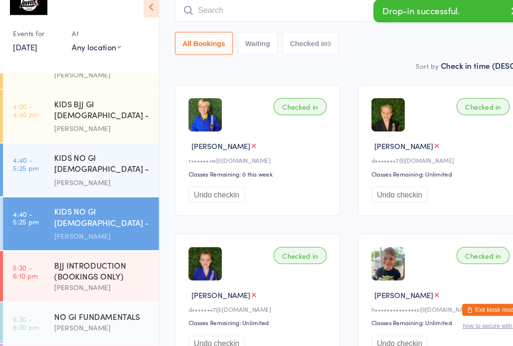
click at [219, 20] on input "search" at bounding box center [333, 27] width 332 height 22
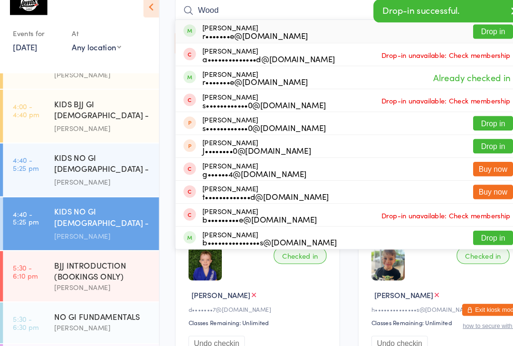
type input "Wood"
click at [470, 40] on button "Drop in" at bounding box center [470, 47] width 38 height 14
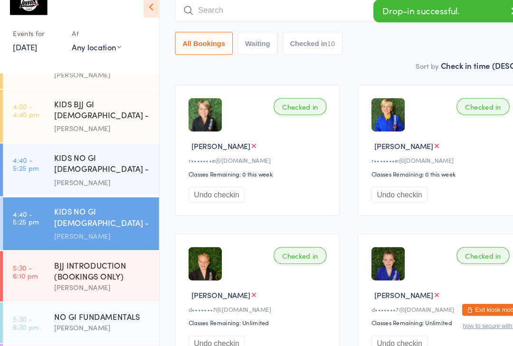
click at [250, 16] on input "search" at bounding box center [333, 27] width 332 height 22
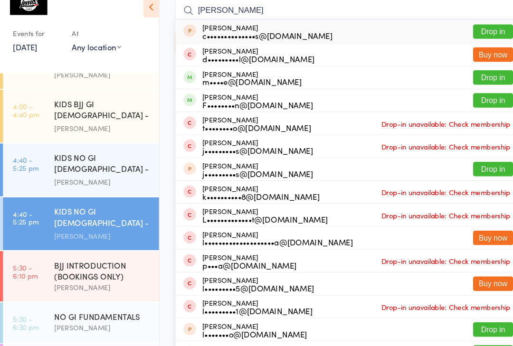
type input "[PERSON_NAME]"
click at [471, 84] on button "Drop in" at bounding box center [470, 91] width 38 height 14
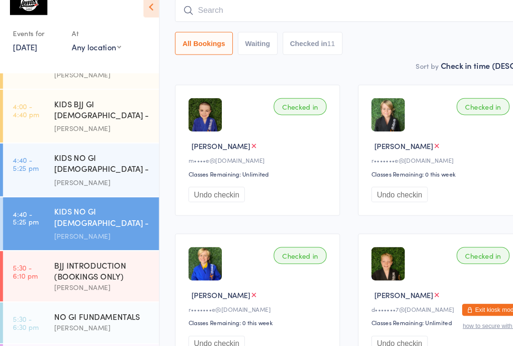
click at [418, 16] on input "search" at bounding box center [333, 27] width 332 height 22
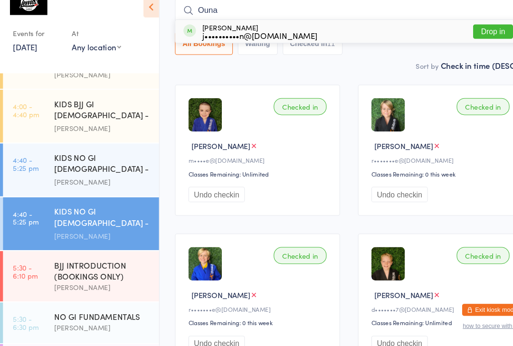
type input "Ouna"
click at [460, 40] on button "Drop in" at bounding box center [470, 47] width 38 height 14
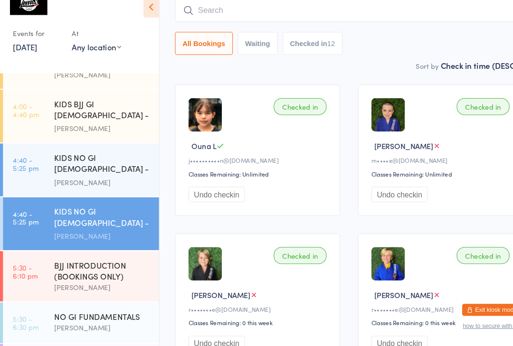
click at [223, 16] on input "search" at bounding box center [333, 27] width 332 height 22
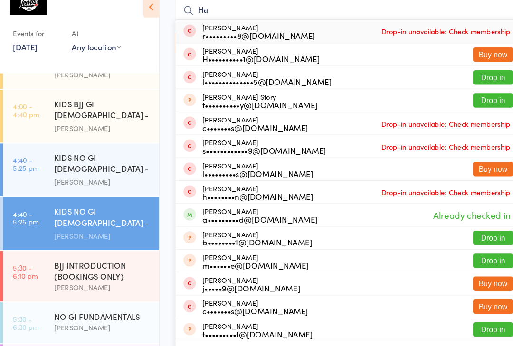
type input "H"
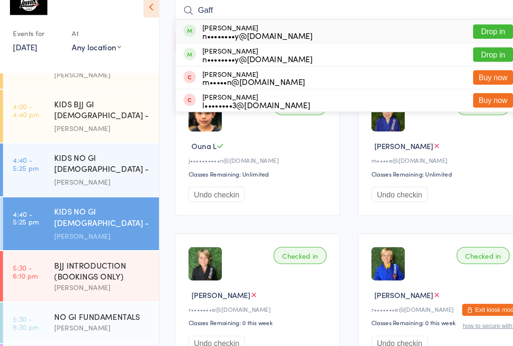
type input "Gaff"
click at [472, 40] on button "Drop in" at bounding box center [470, 47] width 38 height 14
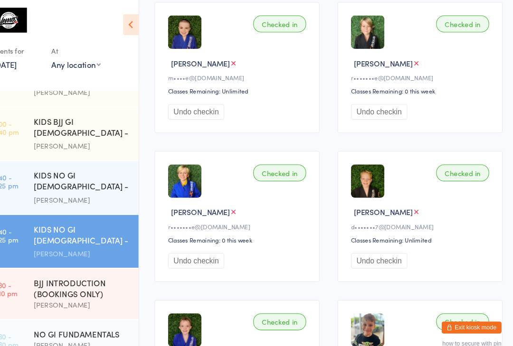
scroll to position [295, 0]
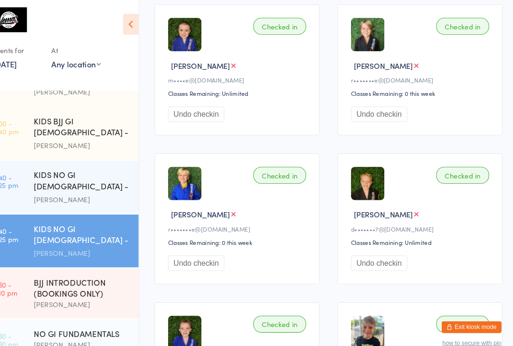
click at [74, 161] on div "KIDS NO GI [DEMOGRAPHIC_DATA] - Level1" at bounding box center [98, 172] width 92 height 23
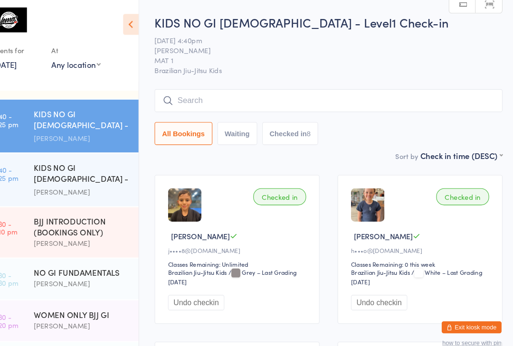
click at [87, 154] on div "KIDS NO GI [DEMOGRAPHIC_DATA] - Level2" at bounding box center [98, 165] width 92 height 23
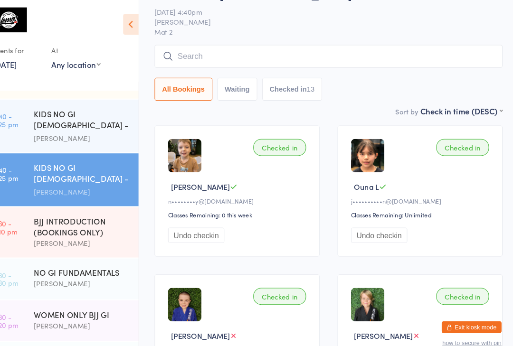
click at [273, 86] on button "Checked in 13" at bounding box center [297, 85] width 57 height 22
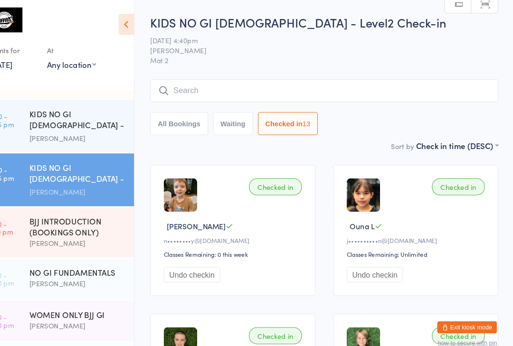
click at [227, 118] on button "Waiting" at bounding box center [246, 118] width 38 height 22
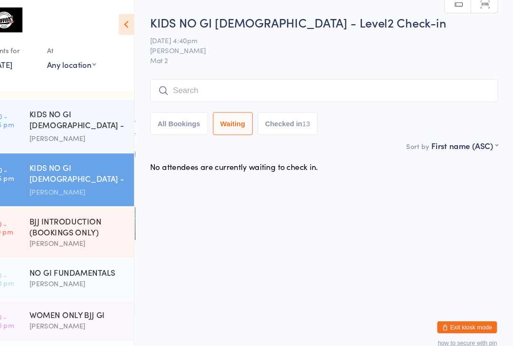
click at [171, 118] on button "All Bookings" at bounding box center [194, 118] width 55 height 22
select select "5"
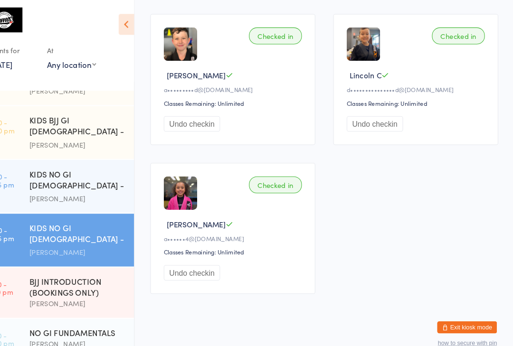
scroll to position [192, 0]
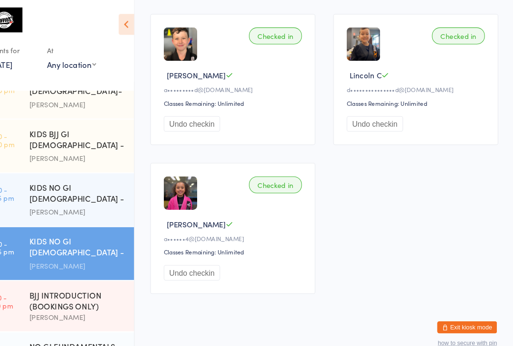
click at [71, 173] on div "KIDS NO GI [DEMOGRAPHIC_DATA] - Level1" at bounding box center [98, 184] width 92 height 23
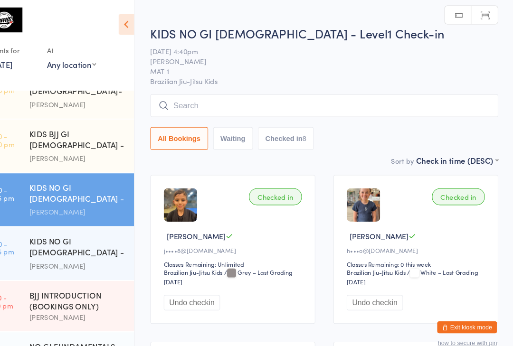
click at [201, 95] on input "search" at bounding box center [333, 101] width 332 height 22
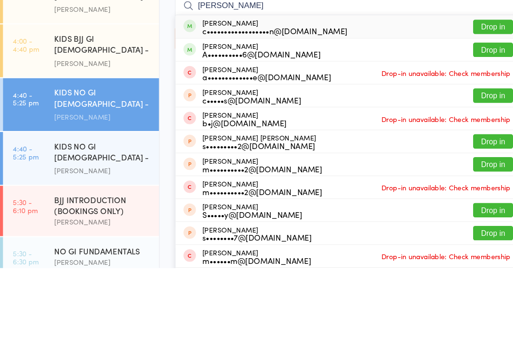
type input "[PERSON_NAME]"
click at [468, 109] on button "Drop in" at bounding box center [470, 116] width 38 height 14
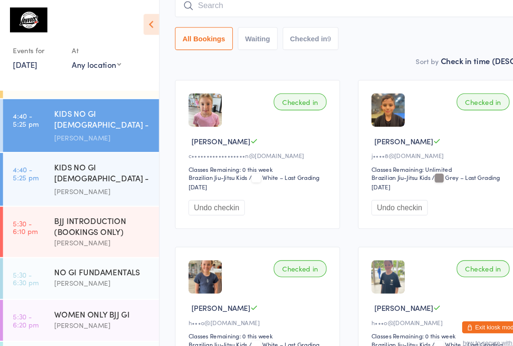
scroll to position [263, 0]
click at [108, 247] on div "NO GI FUNDAMENTALS [PERSON_NAME]" at bounding box center [102, 266] width 100 height 38
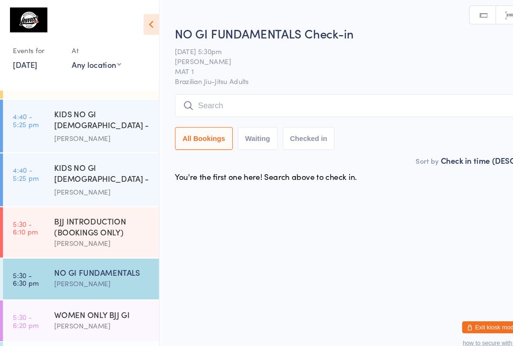
click at [349, 103] on input "search" at bounding box center [333, 101] width 332 height 22
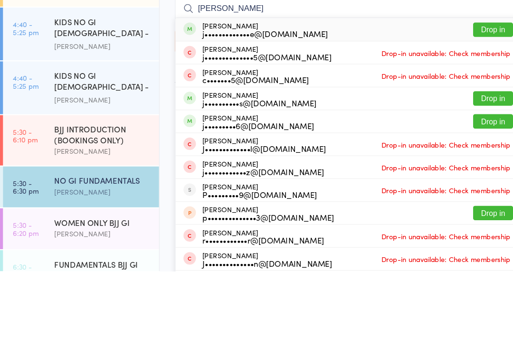
type input "[PERSON_NAME]"
click at [464, 109] on button "Drop in" at bounding box center [470, 116] width 38 height 14
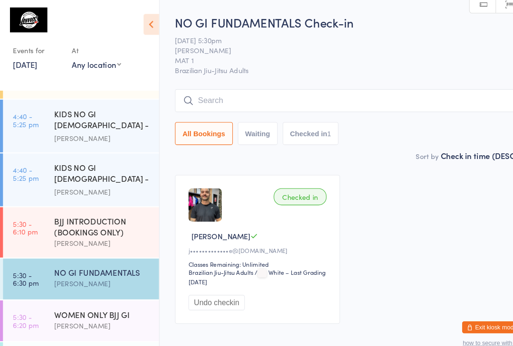
click at [259, 91] on input "search" at bounding box center [333, 96] width 332 height 22
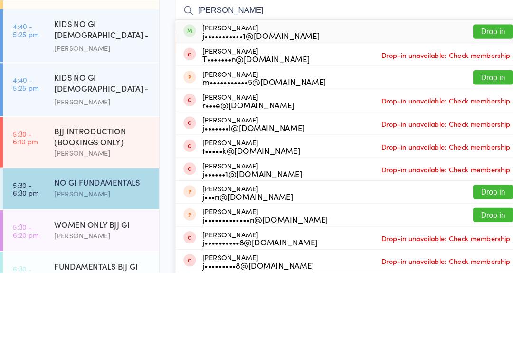
type input "[PERSON_NAME]"
click at [468, 109] on button "Drop in" at bounding box center [470, 116] width 38 height 14
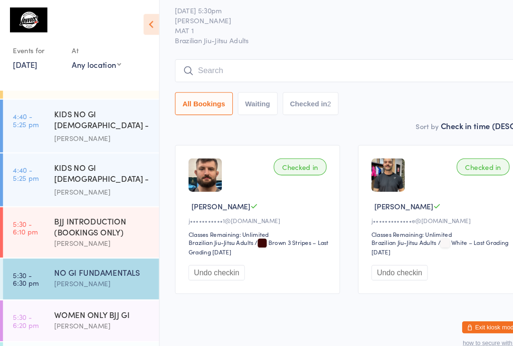
click at [253, 57] on input "search" at bounding box center [333, 68] width 332 height 22
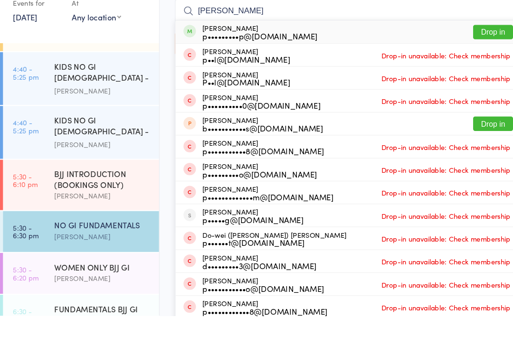
type input "[PERSON_NAME]"
click at [472, 69] on button "Drop in" at bounding box center [470, 76] width 38 height 14
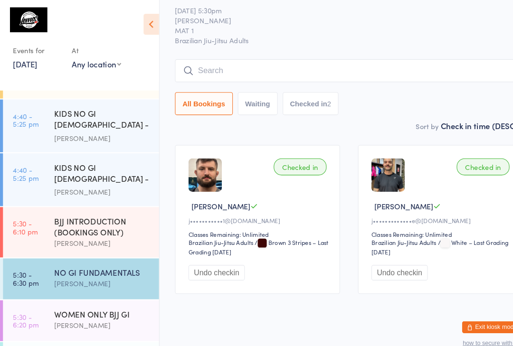
scroll to position [41, 0]
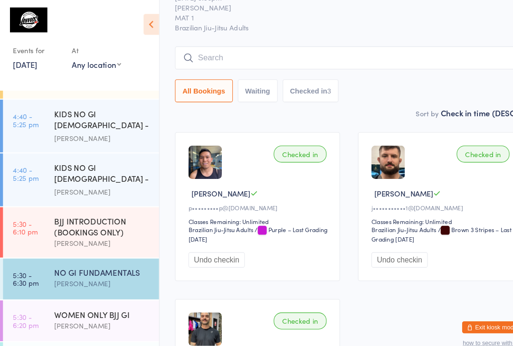
click at [76, 255] on div "NO GI FUNDAMENTALS" at bounding box center [98, 260] width 92 height 10
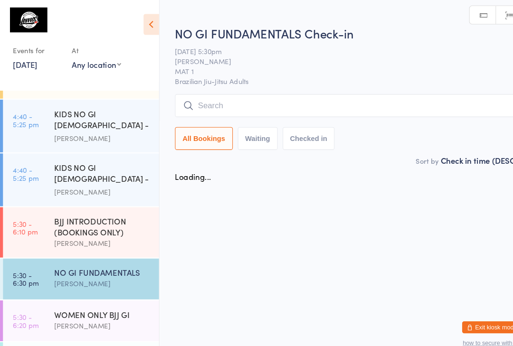
scroll to position [0, 0]
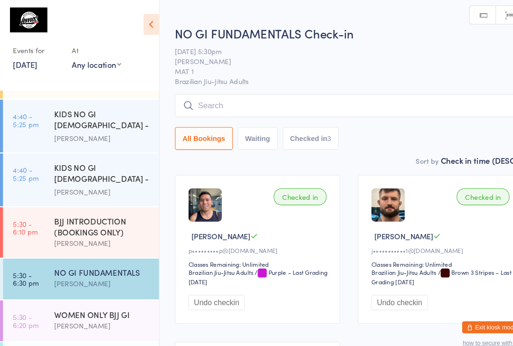
click at [241, 96] on input "search" at bounding box center [333, 101] width 332 height 22
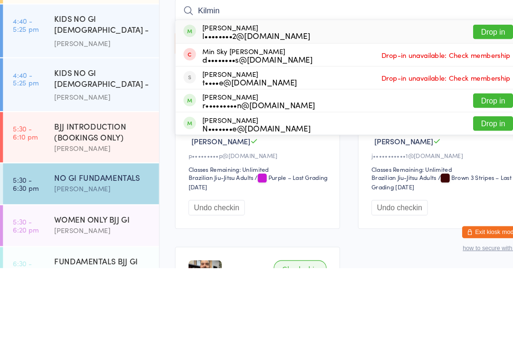
type input "Kilmin"
click at [465, 114] on button "Drop in" at bounding box center [470, 121] width 38 height 14
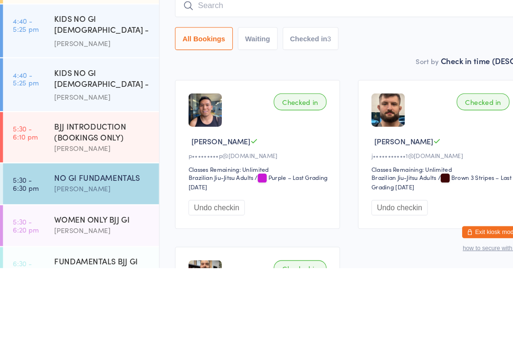
scroll to position [91, 0]
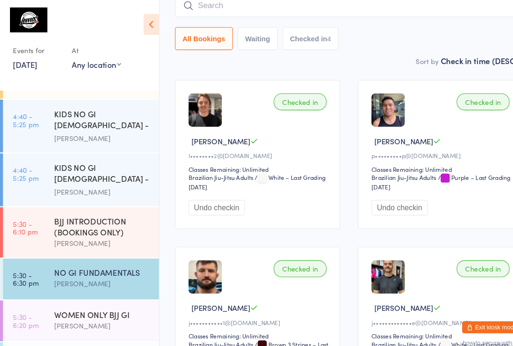
click at [306, 10] on input "search" at bounding box center [333, 5] width 332 height 22
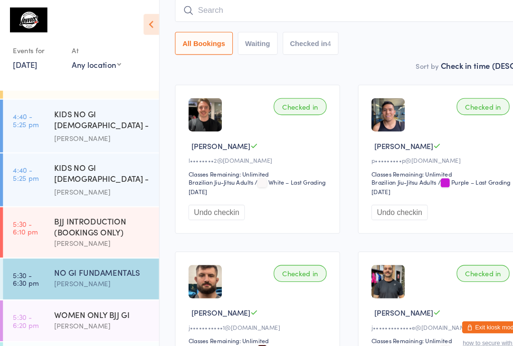
scroll to position [86, 0]
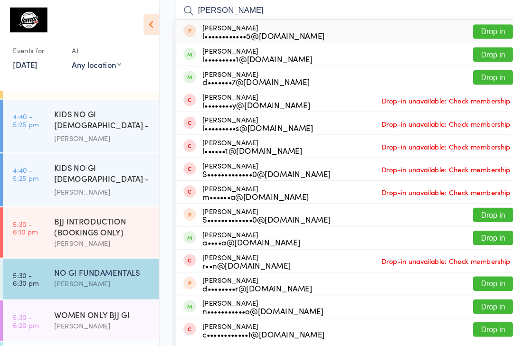
type input "[PERSON_NAME]"
click at [470, 52] on button "Drop in" at bounding box center [470, 52] width 38 height 14
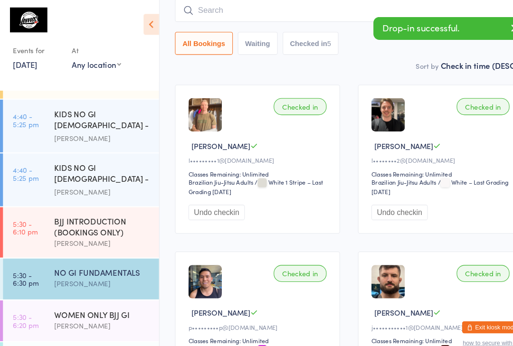
click at [98, 334] on div "FUNDAMENTALS BJJ GI" at bounding box center [98, 339] width 92 height 10
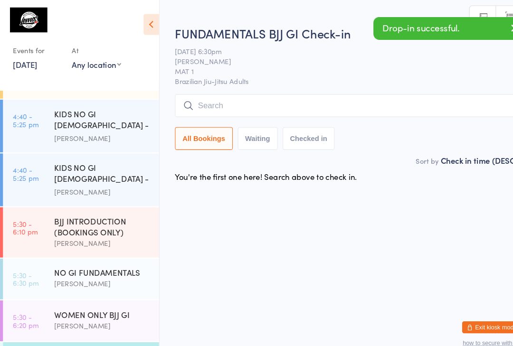
click at [312, 102] on input "search" at bounding box center [333, 101] width 332 height 22
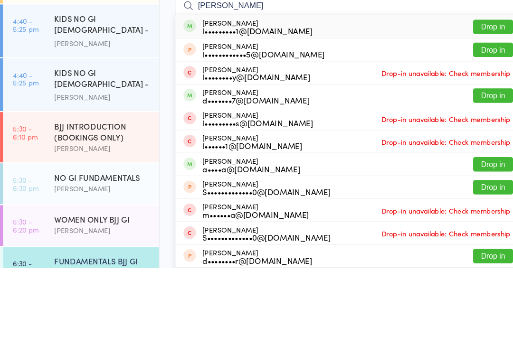
type input "[PERSON_NAME]"
click at [466, 109] on button "Drop in" at bounding box center [470, 116] width 38 height 14
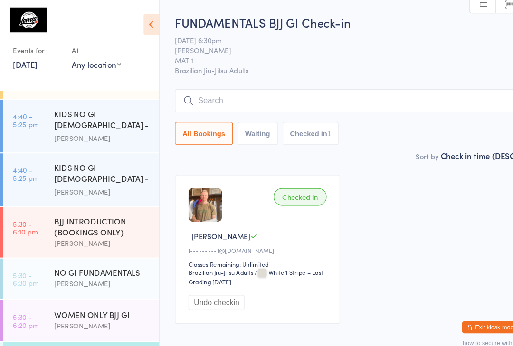
click at [304, 95] on input "search" at bounding box center [333, 96] width 332 height 22
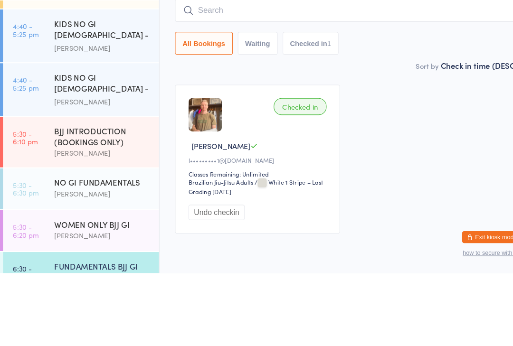
click at [104, 154] on div "KIDS NO GI [DEMOGRAPHIC_DATA] - Level2" at bounding box center [98, 165] width 92 height 23
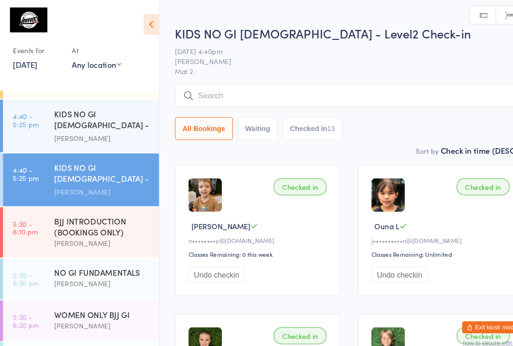
click at [239, 92] on input "search" at bounding box center [333, 91] width 332 height 22
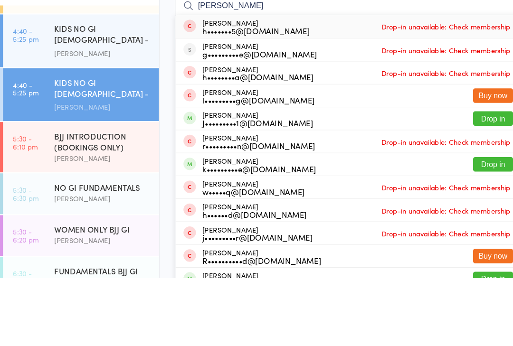
type input "[PERSON_NAME]"
click at [472, 231] on button "Drop in" at bounding box center [470, 238] width 38 height 14
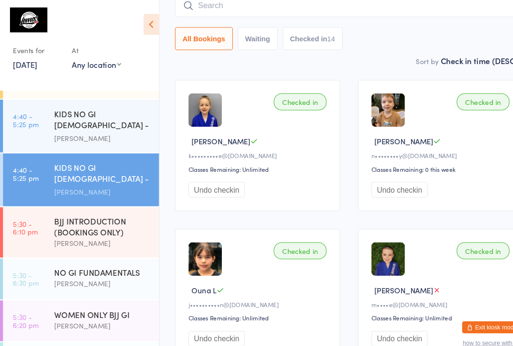
click at [403, 10] on input "search" at bounding box center [333, 5] width 332 height 22
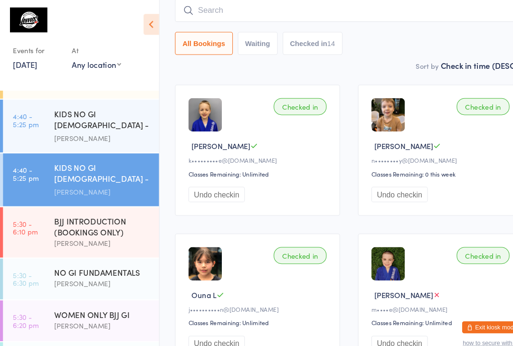
scroll to position [76, 0]
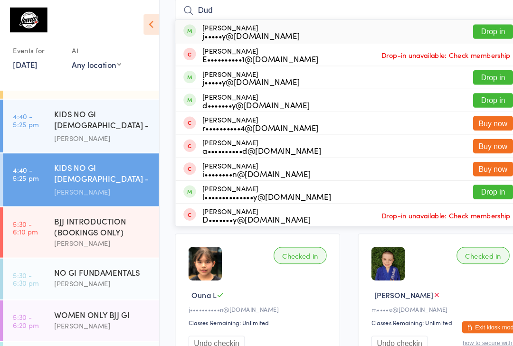
type input "Dud"
click at [465, 75] on button "Drop in" at bounding box center [470, 74] width 38 height 14
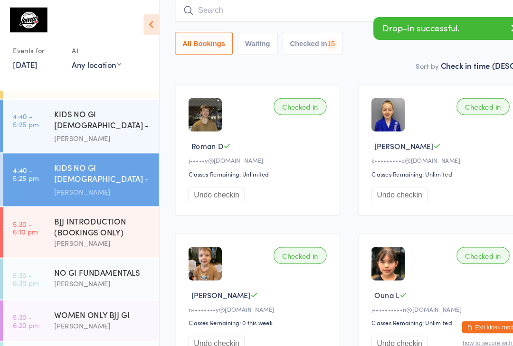
click at [327, 9] on input "search" at bounding box center [333, 10] width 332 height 22
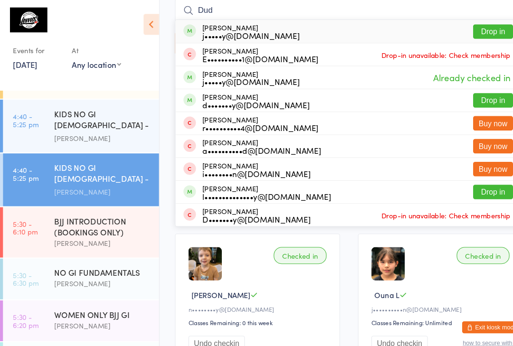
type input "Dud"
click at [474, 31] on button "Drop in" at bounding box center [470, 30] width 38 height 14
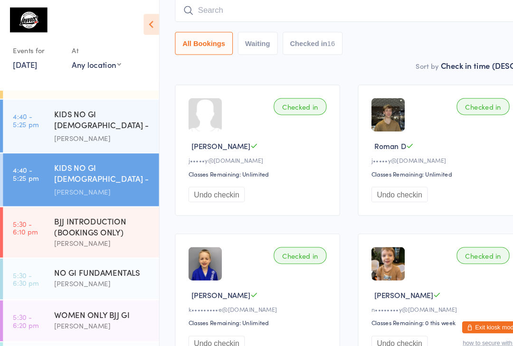
click at [76, 265] on div "[PERSON_NAME]" at bounding box center [98, 270] width 92 height 11
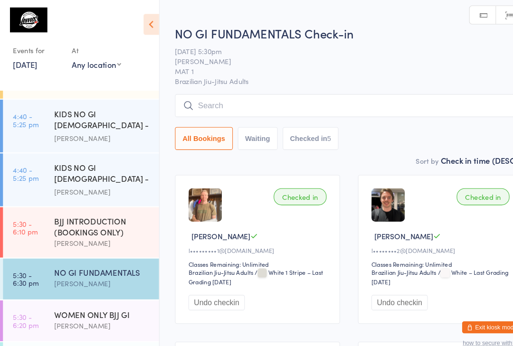
click at [279, 88] on div "NO GI FUNDAMENTALS Check-in [DATE] 5:30pm [PERSON_NAME] MAT 1 Brazilian Jiu-Jit…" at bounding box center [333, 86] width 332 height 124
click at [287, 109] on input "search" at bounding box center [333, 101] width 332 height 22
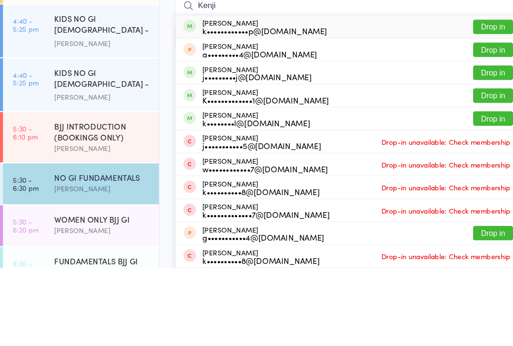
type input "Kenji"
click at [469, 109] on button "Drop in" at bounding box center [470, 116] width 38 height 14
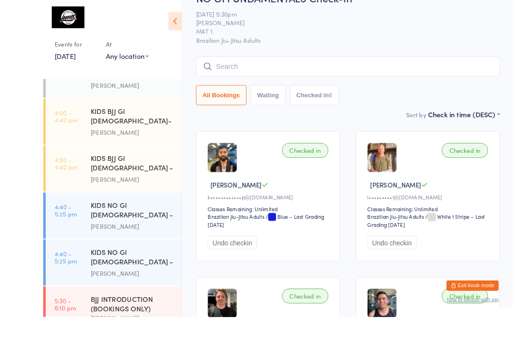
scroll to position [123, 0]
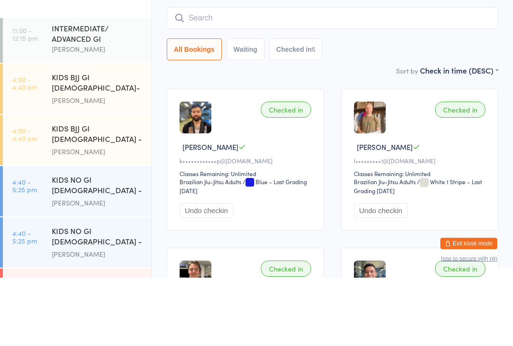
click at [382, 76] on input "search" at bounding box center [333, 87] width 332 height 22
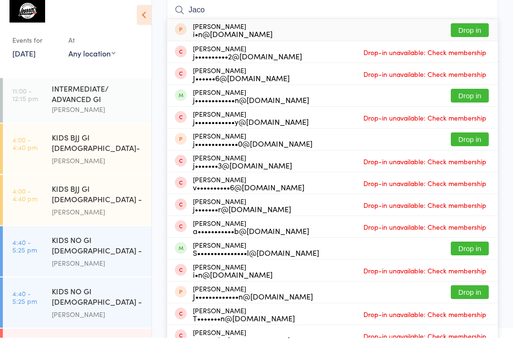
type input "Jaco"
click at [477, 99] on button "Drop in" at bounding box center [470, 104] width 38 height 14
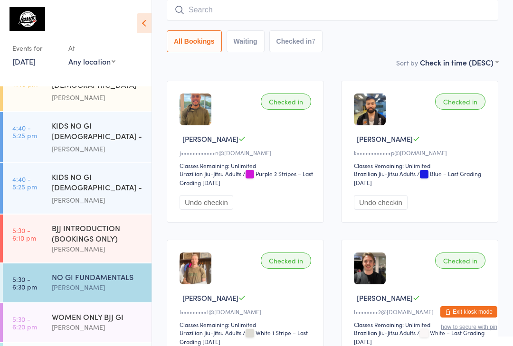
scroll to position [246, 0]
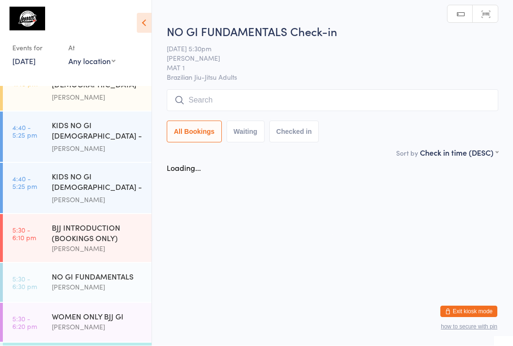
scroll to position [0, 0]
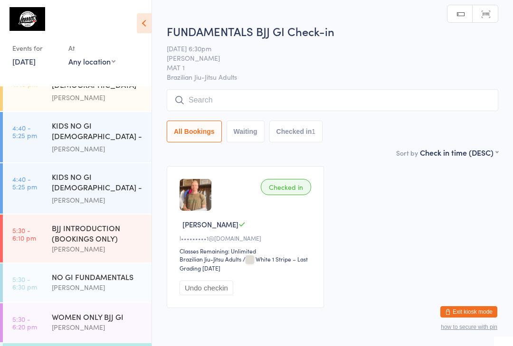
click at [234, 95] on input "search" at bounding box center [333, 100] width 332 height 22
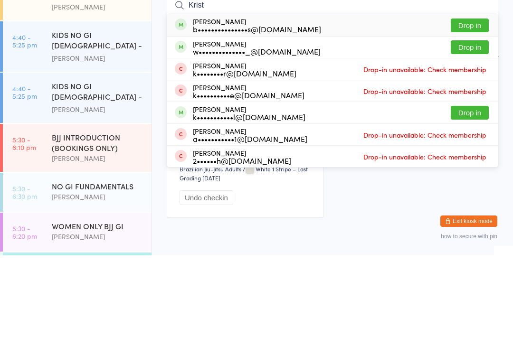
type input "Krist"
click at [471, 131] on button "Drop in" at bounding box center [470, 138] width 38 height 14
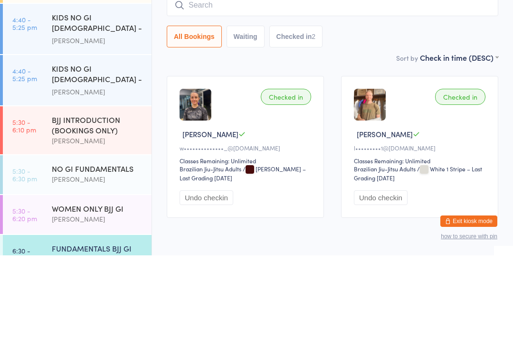
scroll to position [263, 0]
click at [115, 247] on div "NO GI FUNDAMENTALS [PERSON_NAME]" at bounding box center [102, 266] width 100 height 38
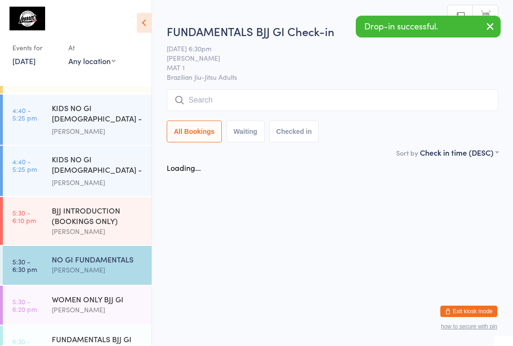
scroll to position [0, 0]
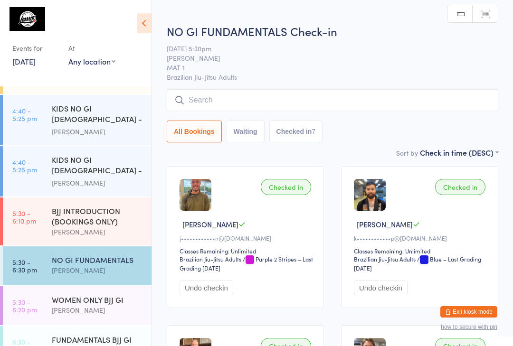
click at [245, 95] on input "search" at bounding box center [333, 100] width 332 height 22
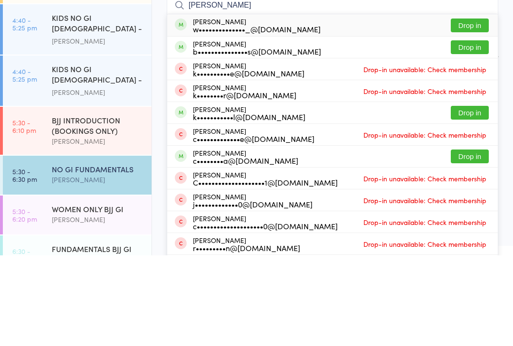
type input "[PERSON_NAME]"
click at [473, 109] on button "Drop in" at bounding box center [470, 116] width 38 height 14
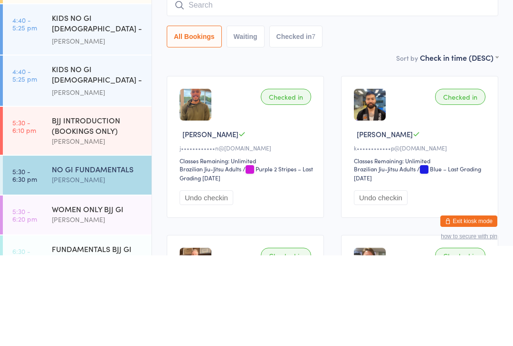
scroll to position [91, 0]
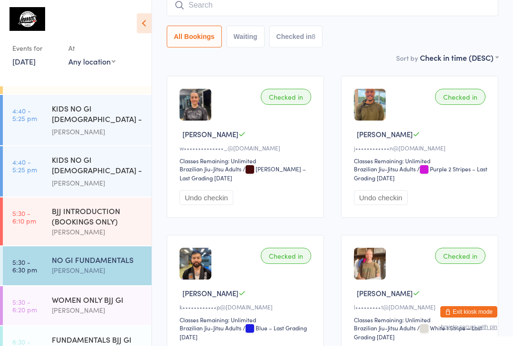
click at [243, 9] on input "search" at bounding box center [333, 5] width 332 height 22
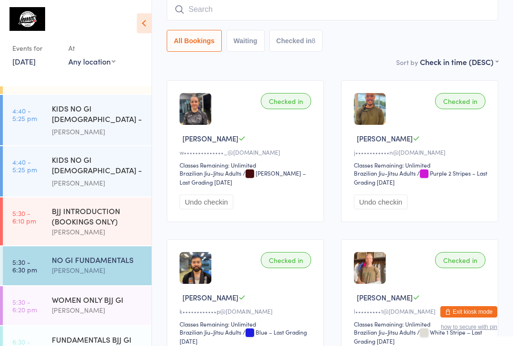
scroll to position [86, 0]
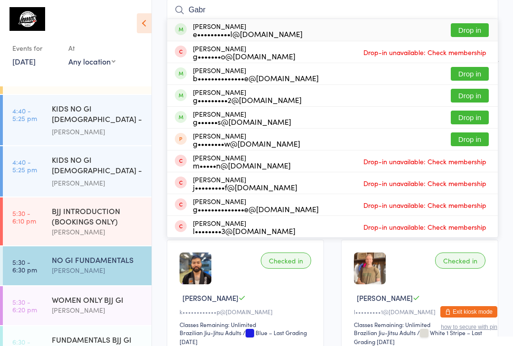
type input "Gabr"
click at [470, 27] on button "Drop in" at bounding box center [470, 30] width 38 height 14
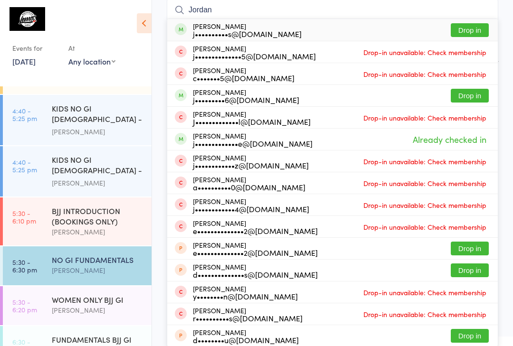
type input "Jordan"
click at [478, 94] on button "Drop in" at bounding box center [470, 96] width 38 height 14
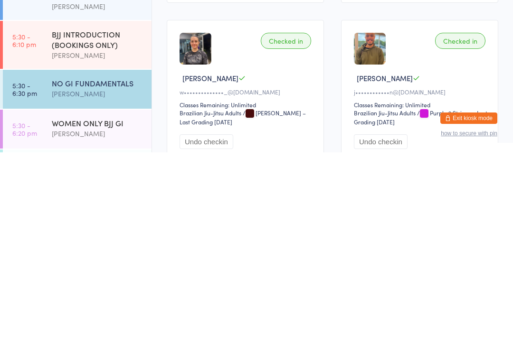
scroll to position [126, 0]
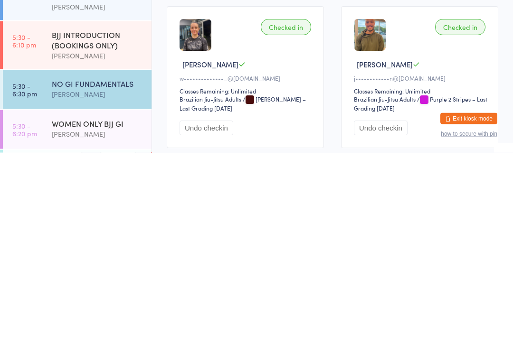
click at [75, 322] on div "[PERSON_NAME]" at bounding box center [98, 327] width 92 height 11
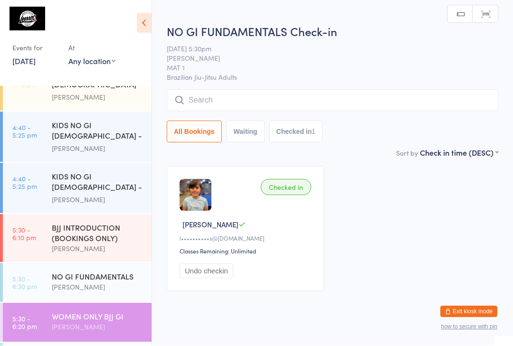
scroll to position [0, 0]
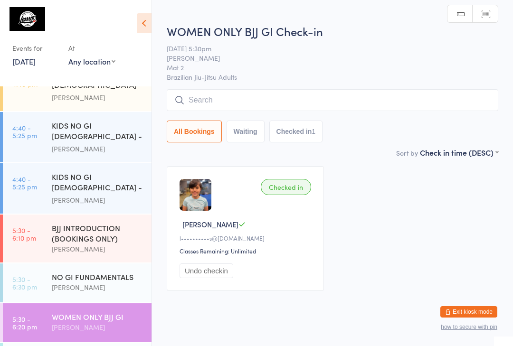
click at [243, 96] on input "search" at bounding box center [333, 100] width 332 height 22
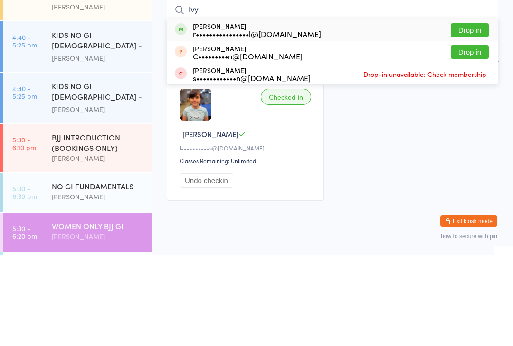
type input "Ivy"
click at [465, 114] on button "Drop in" at bounding box center [470, 121] width 38 height 14
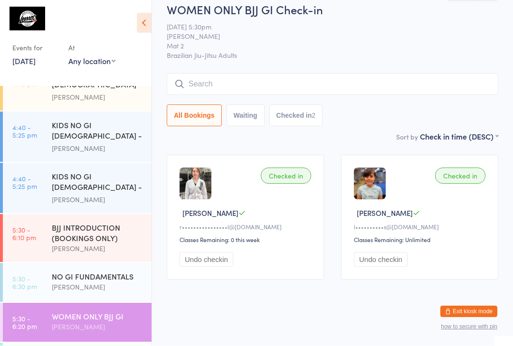
click at [196, 74] on input "search" at bounding box center [333, 85] width 332 height 22
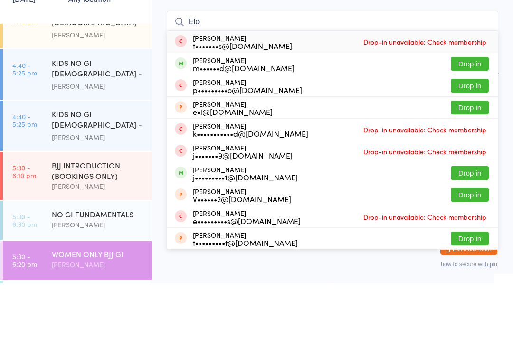
type input "Elo"
click at [465, 120] on button "Drop in" at bounding box center [470, 127] width 38 height 14
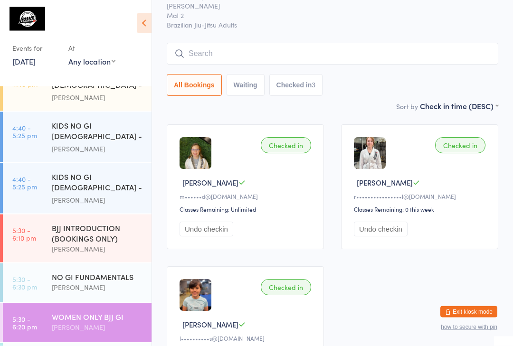
scroll to position [0, 0]
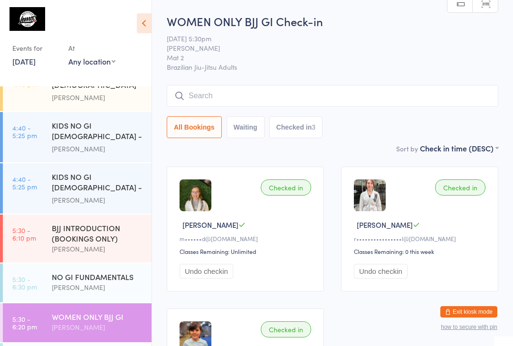
click at [319, 97] on input "search" at bounding box center [333, 96] width 332 height 22
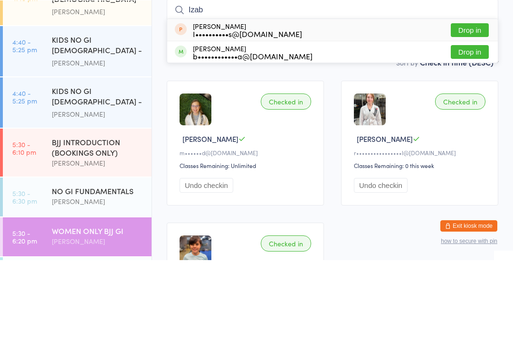
type input "Izab"
click at [275, 138] on div "b••••••••••••a@[DOMAIN_NAME]" at bounding box center [253, 142] width 120 height 8
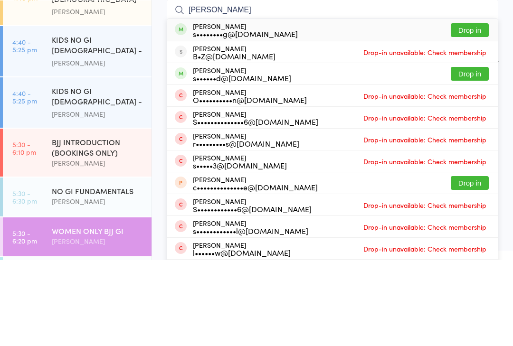
type input "[PERSON_NAME]"
click at [254, 160] on div "s••••••d@[DOMAIN_NAME]" at bounding box center [242, 164] width 98 height 8
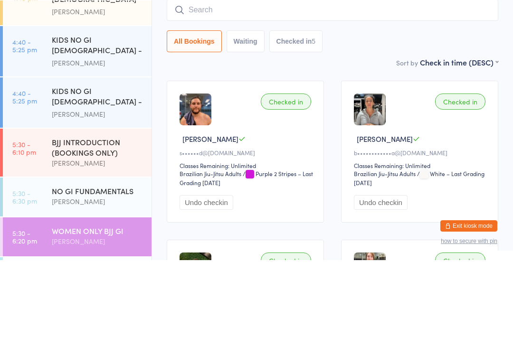
scroll to position [86, 0]
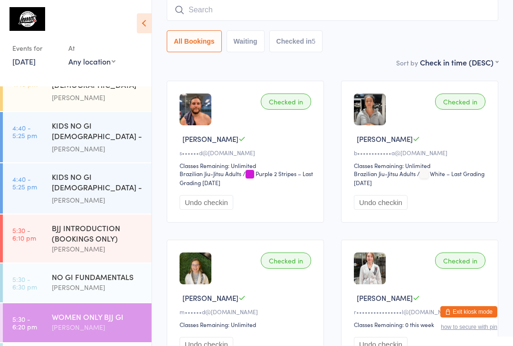
click at [372, 8] on input "search" at bounding box center [333, 10] width 332 height 22
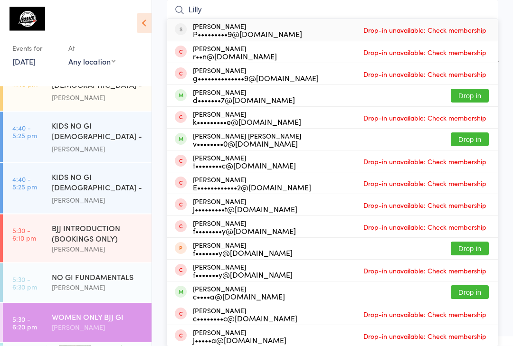
type input "Lilly"
click at [471, 140] on button "Drop in" at bounding box center [470, 140] width 38 height 14
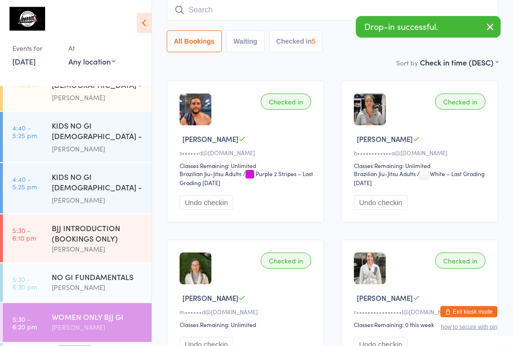
scroll to position [86, 0]
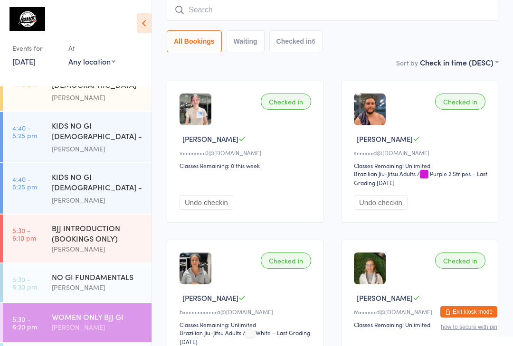
click at [40, 265] on link "5:30 - 6:30 pm NO GI FUNDAMENTALS [PERSON_NAME]" at bounding box center [77, 283] width 149 height 39
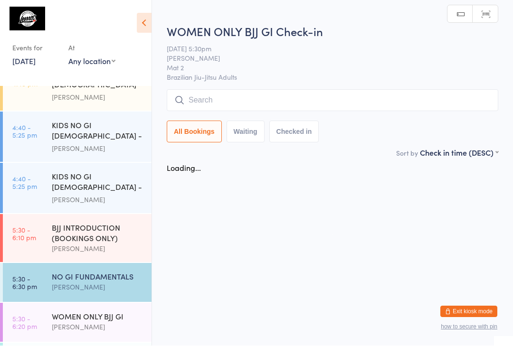
scroll to position [0, 0]
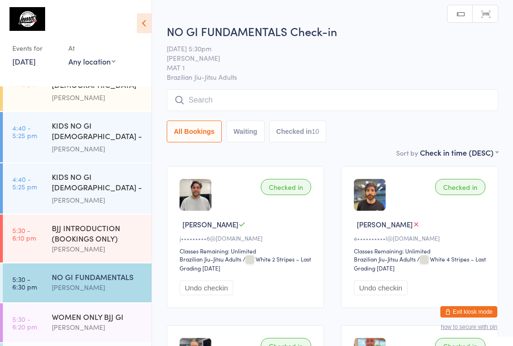
click at [194, 105] on input "search" at bounding box center [333, 100] width 332 height 22
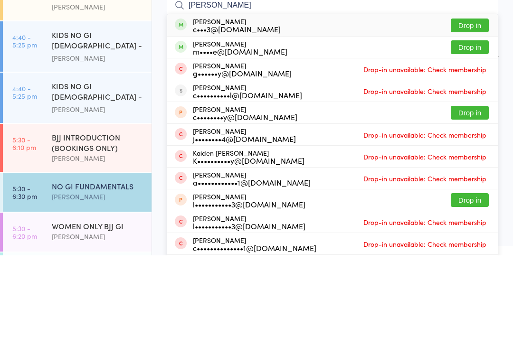
type input "[PERSON_NAME]"
click at [477, 109] on button "Drop in" at bounding box center [470, 116] width 38 height 14
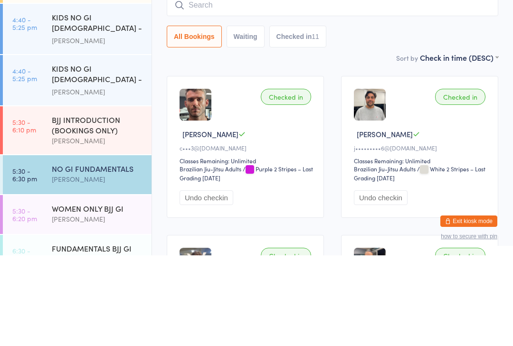
scroll to position [263, 0]
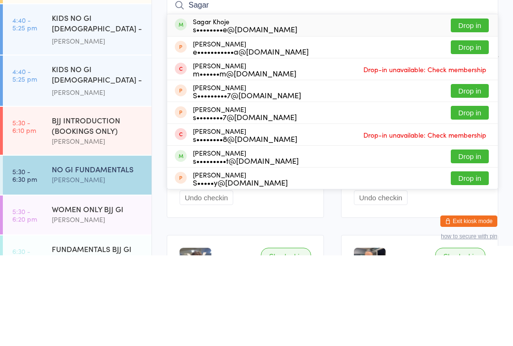
type input "Sagar"
click at [470, 109] on button "Drop in" at bounding box center [470, 116] width 38 height 14
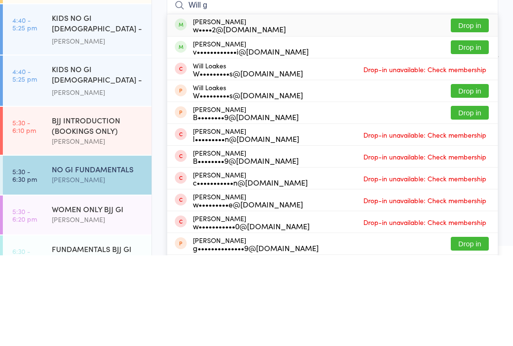
type input "Will g"
click at [465, 109] on button "Drop in" at bounding box center [470, 116] width 38 height 14
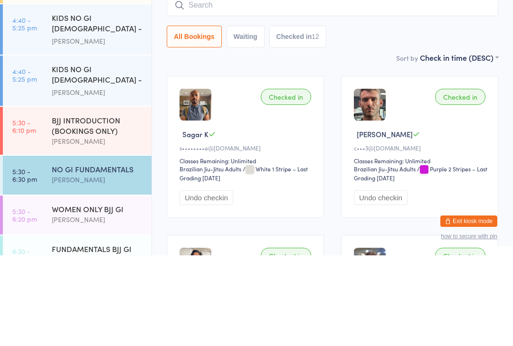
scroll to position [91, 0]
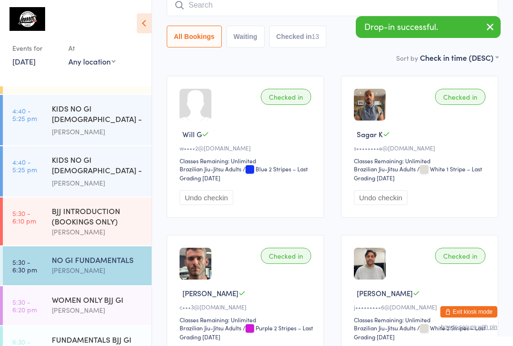
click at [222, 10] on input "search" at bounding box center [333, 5] width 332 height 22
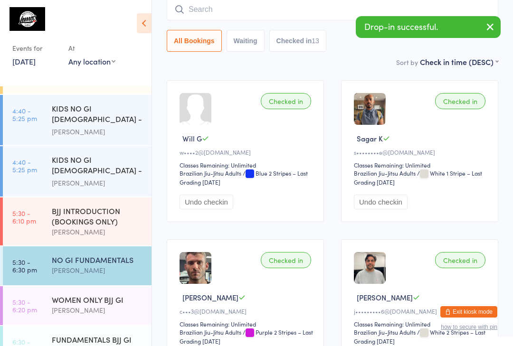
scroll to position [86, 0]
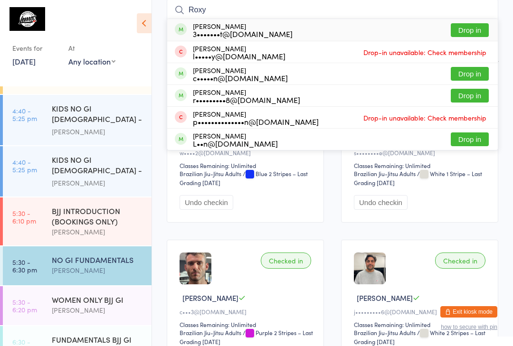
type input "Roxy"
click at [474, 26] on button "Drop in" at bounding box center [470, 30] width 38 height 14
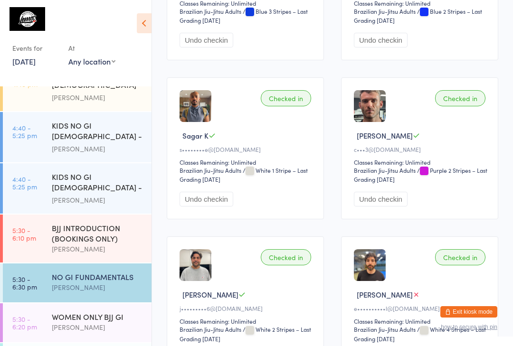
scroll to position [255, 0]
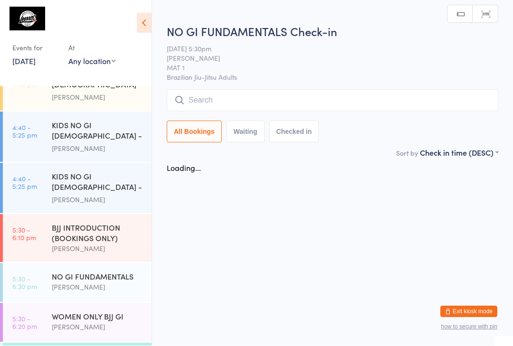
scroll to position [0, 0]
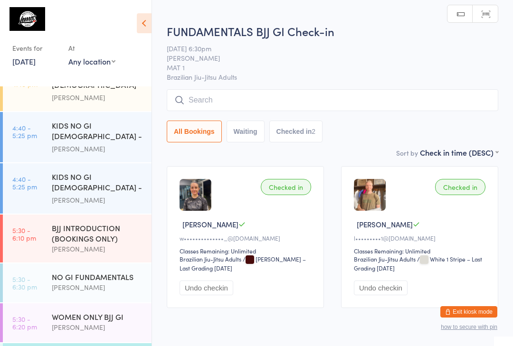
click at [355, 100] on input "search" at bounding box center [333, 100] width 332 height 22
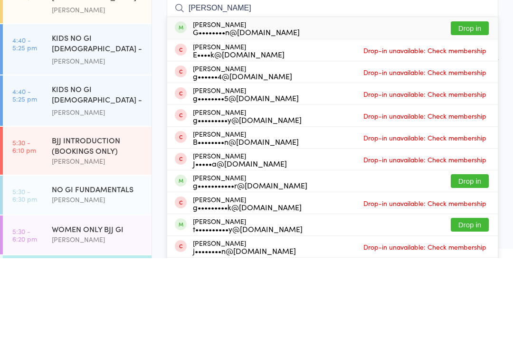
type input "[PERSON_NAME]"
click at [467, 109] on button "Drop in" at bounding box center [470, 116] width 38 height 14
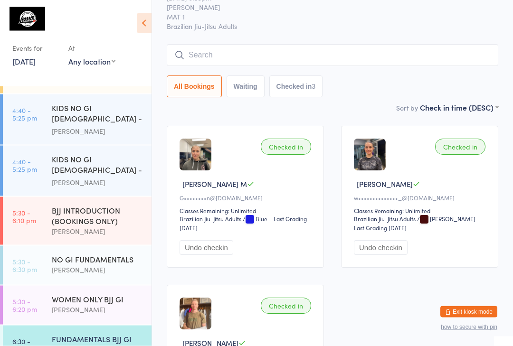
scroll to position [263, 0]
click at [423, 81] on div "All Bookings Waiting Checked in 3" at bounding box center [333, 87] width 332 height 22
click at [93, 345] on div "[PERSON_NAME]" at bounding box center [98, 350] width 92 height 11
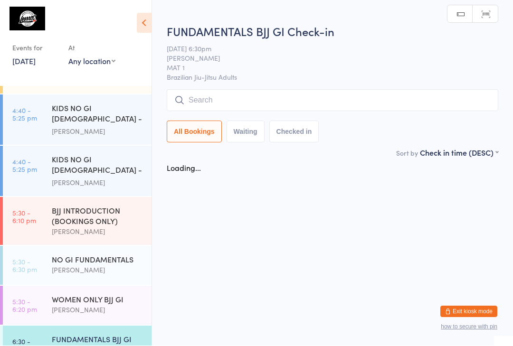
scroll to position [0, 0]
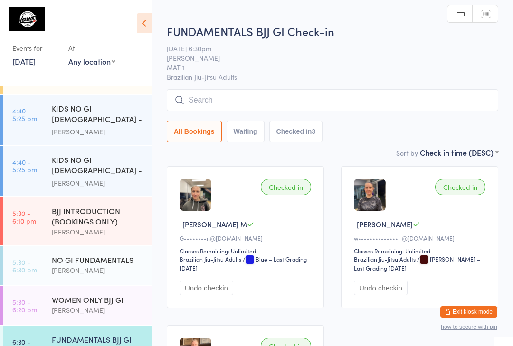
click at [336, 100] on input "search" at bounding box center [333, 100] width 332 height 22
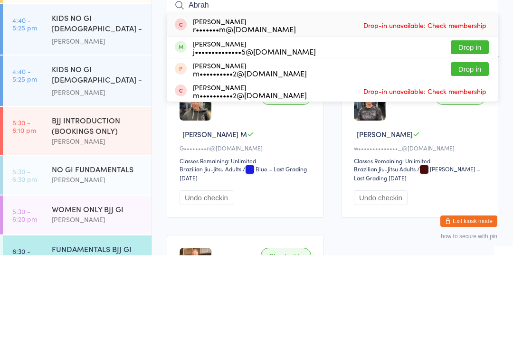
type input "Abrah"
click at [471, 131] on button "Drop in" at bounding box center [470, 138] width 38 height 14
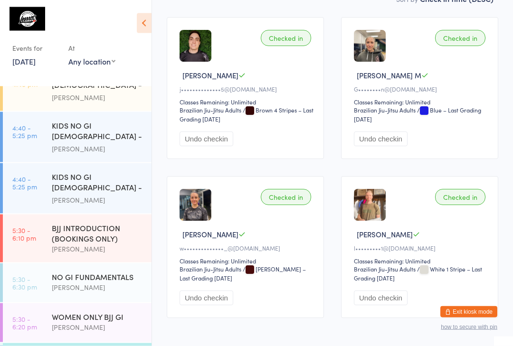
scroll to position [148, 0]
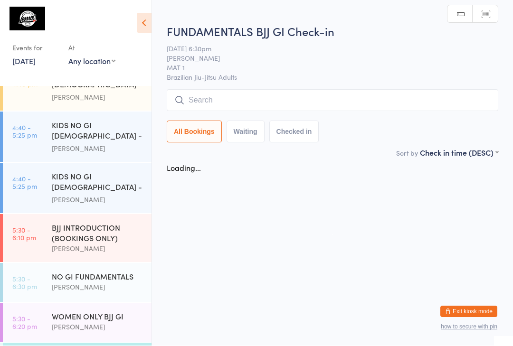
scroll to position [0, 0]
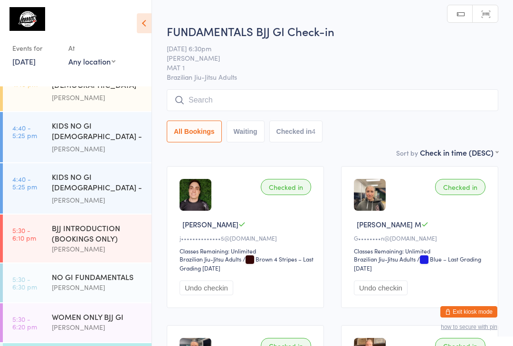
click at [257, 100] on input "search" at bounding box center [333, 100] width 332 height 22
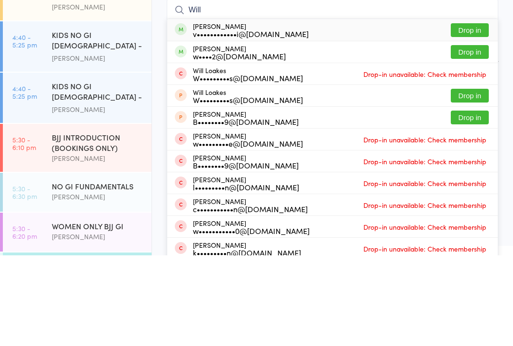
type input "Will"
click at [475, 114] on button "Drop in" at bounding box center [470, 121] width 38 height 14
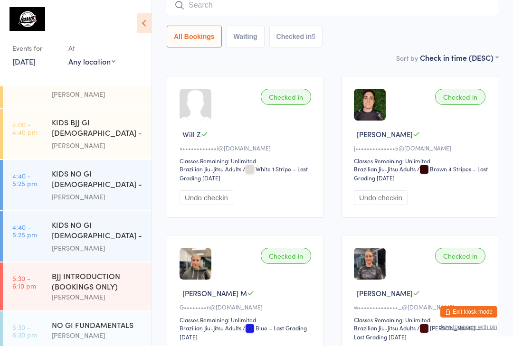
scroll to position [195, 0]
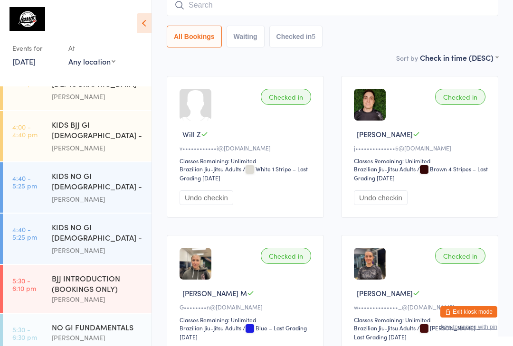
click at [108, 222] on div "KIDS NO GI [DEMOGRAPHIC_DATA] - Level2" at bounding box center [98, 233] width 92 height 23
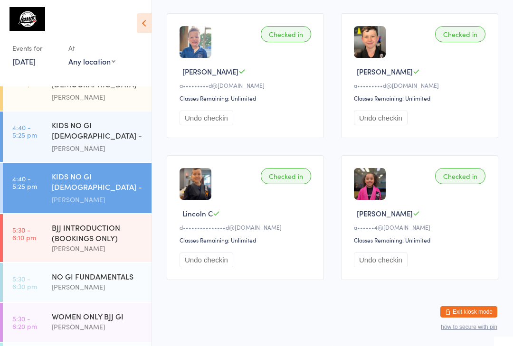
scroll to position [246, 0]
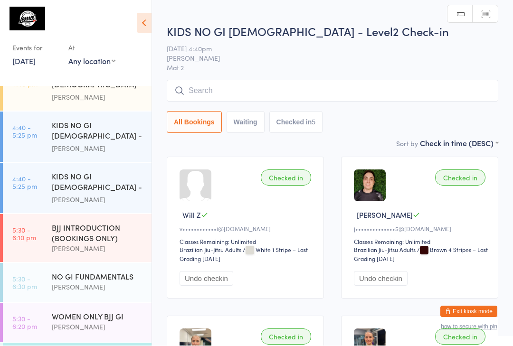
scroll to position [0, 0]
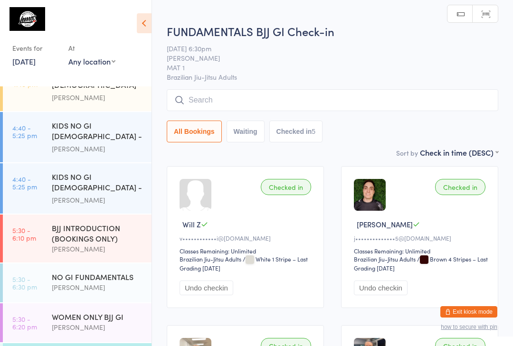
click at [391, 102] on input "search" at bounding box center [333, 100] width 332 height 22
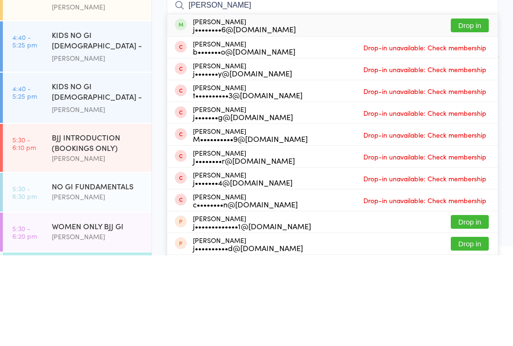
type input "[PERSON_NAME]"
click at [465, 109] on button "Drop in" at bounding box center [470, 116] width 38 height 14
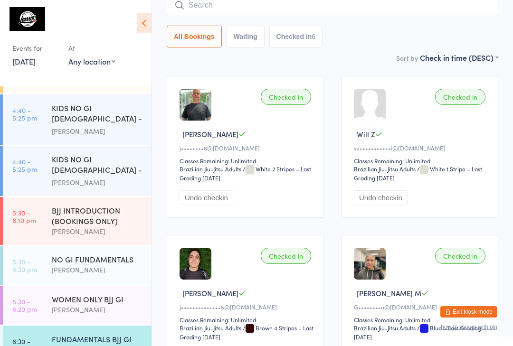
scroll to position [263, 0]
click at [74, 345] on div "[PERSON_NAME]" at bounding box center [98, 350] width 92 height 11
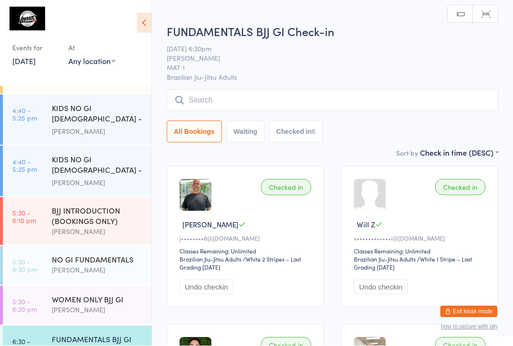
scroll to position [0, 0]
click at [220, 101] on input "search" at bounding box center [333, 100] width 332 height 22
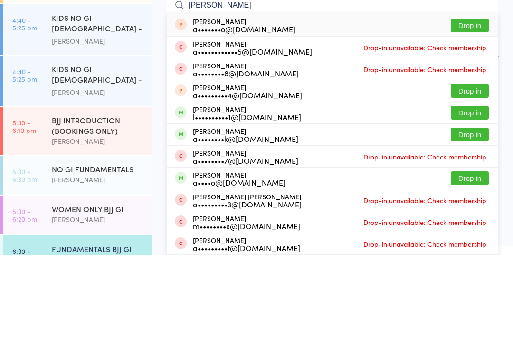
type input "[PERSON_NAME]"
click at [472, 109] on button "Drop in" at bounding box center [470, 116] width 38 height 14
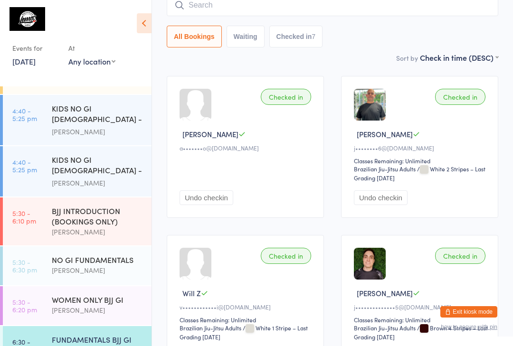
click at [188, 12] on input "search" at bounding box center [333, 5] width 332 height 22
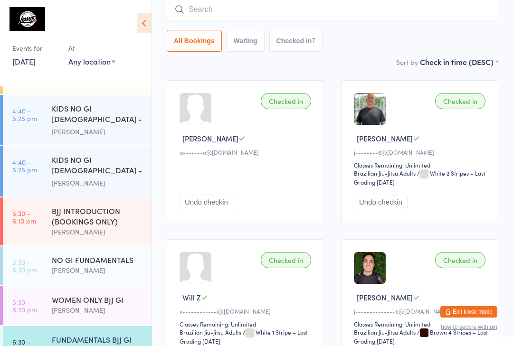
scroll to position [86, 0]
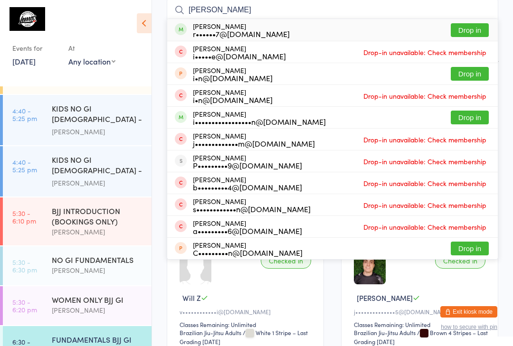
type input "[PERSON_NAME]"
click at [474, 31] on button "Drop in" at bounding box center [470, 30] width 38 height 14
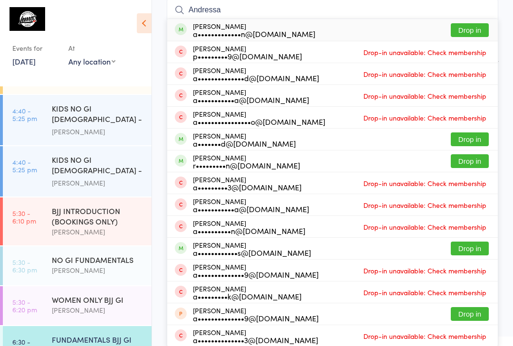
type input "Andressa"
click at [465, 32] on button "Drop in" at bounding box center [470, 30] width 38 height 14
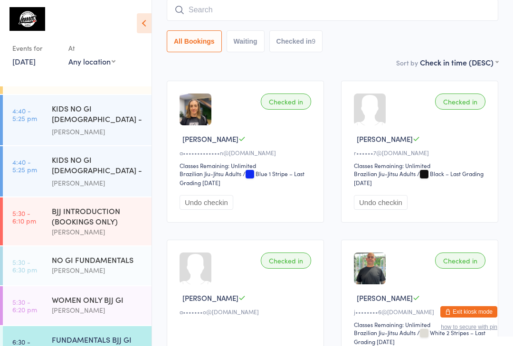
click at [92, 342] on div "FUNDAMENTALS BJJ GI [PERSON_NAME]" at bounding box center [102, 345] width 100 height 38
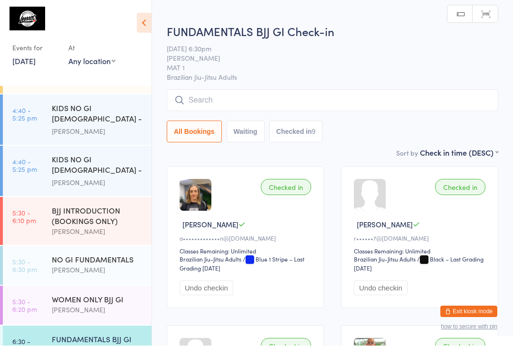
scroll to position [0, 0]
click at [304, 111] on input "search" at bounding box center [333, 100] width 332 height 22
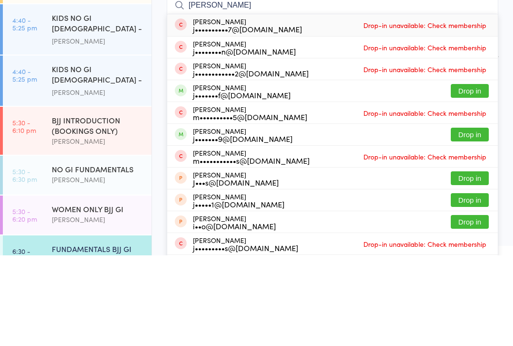
type input "[PERSON_NAME]"
click at [478, 175] on button "Drop in" at bounding box center [470, 182] width 38 height 14
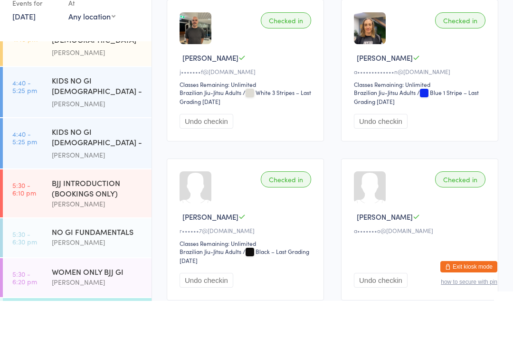
scroll to position [21, 0]
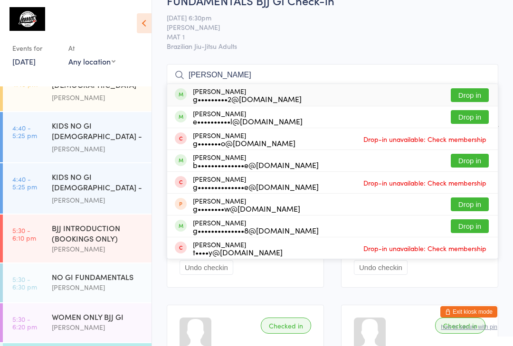
type input "[PERSON_NAME]"
click at [475, 98] on button "Drop in" at bounding box center [470, 95] width 38 height 14
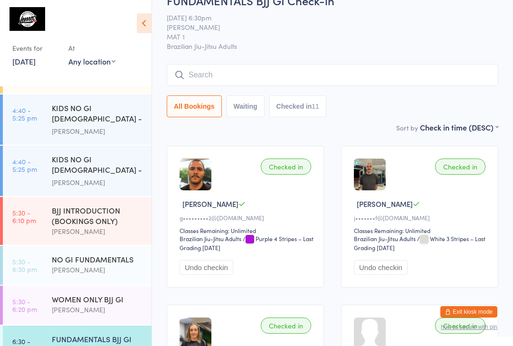
scroll to position [263, 0]
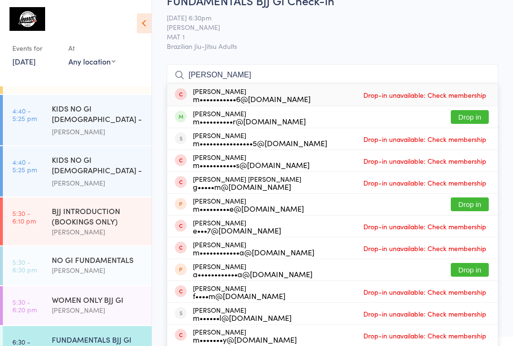
type input "[PERSON_NAME]"
click at [475, 117] on button "Drop in" at bounding box center [470, 117] width 38 height 14
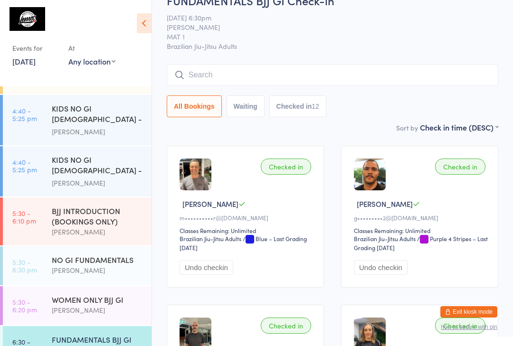
click at [102, 57] on select "Any location Recovery Zone Sauna [MEDICAL_DATA] Private Class Room Example Room…" at bounding box center [91, 61] width 47 height 10
click at [109, 206] on div "BJJ INTRODUCTION (BOOKINGS ONLY)" at bounding box center [98, 216] width 92 height 21
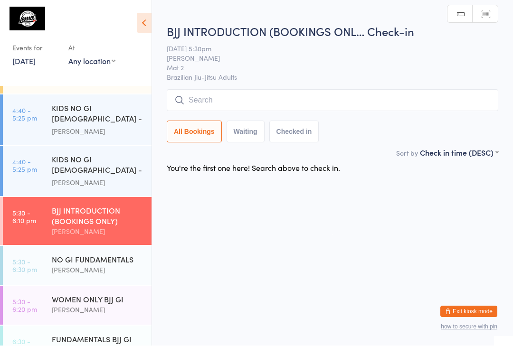
click at [95, 339] on div "FUNDAMENTALS BJJ GI [PERSON_NAME]" at bounding box center [102, 345] width 100 height 38
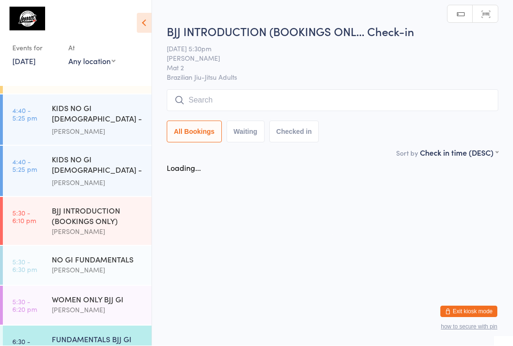
scroll to position [0, 0]
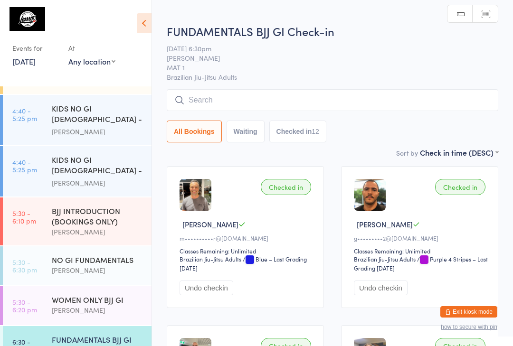
click at [297, 111] on input "search" at bounding box center [333, 100] width 332 height 22
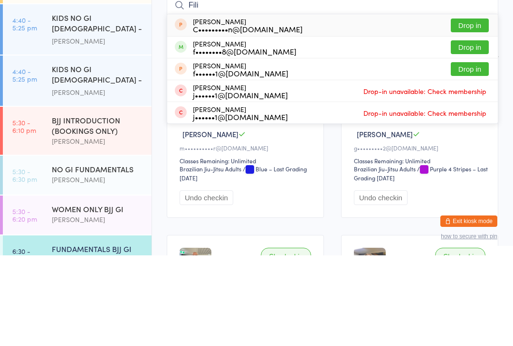
type input "Fili"
click at [486, 131] on button "Drop in" at bounding box center [470, 138] width 38 height 14
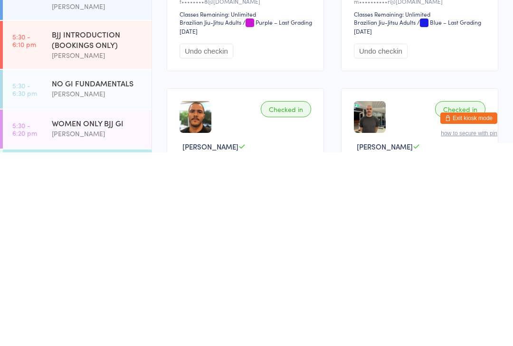
scroll to position [84, 0]
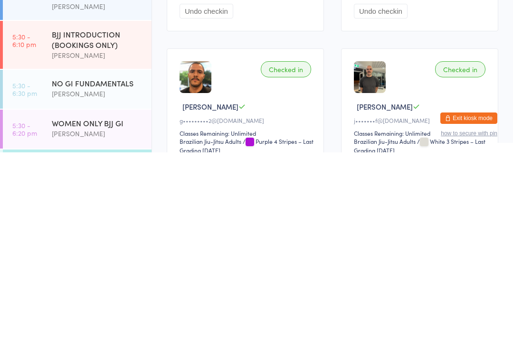
type input "V"
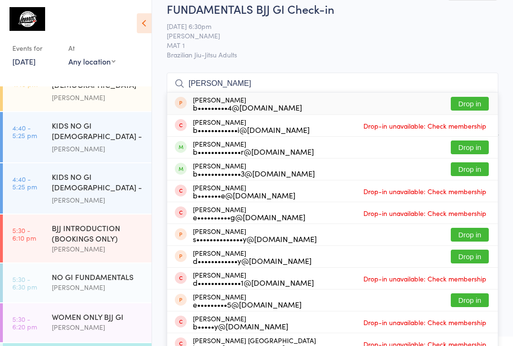
type input "[PERSON_NAME]"
click at [468, 147] on button "Drop in" at bounding box center [470, 148] width 38 height 14
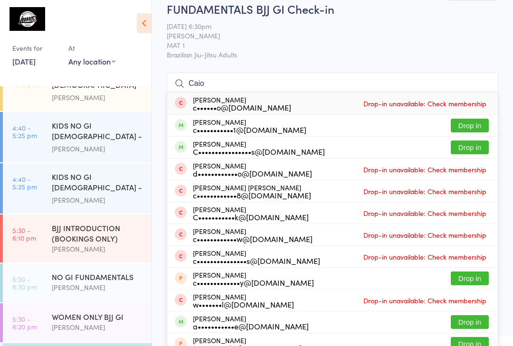
type input "Caio"
click at [473, 125] on button "Drop in" at bounding box center [470, 126] width 38 height 14
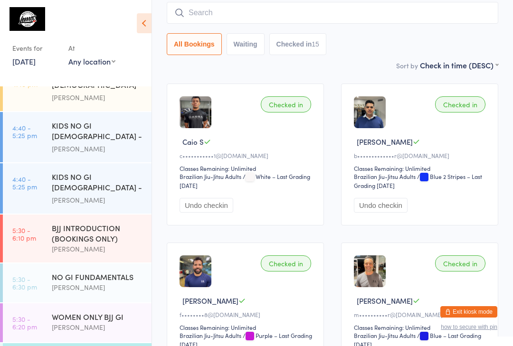
scroll to position [0, 0]
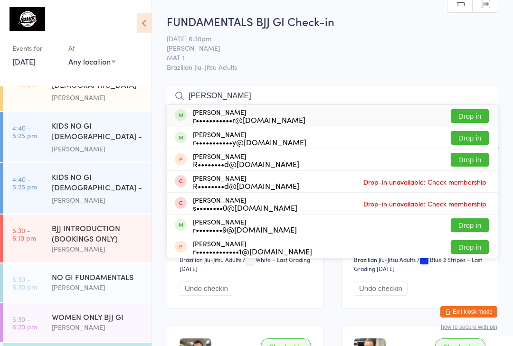
type input "[PERSON_NAME]"
click at [476, 143] on button "Drop in" at bounding box center [470, 138] width 38 height 14
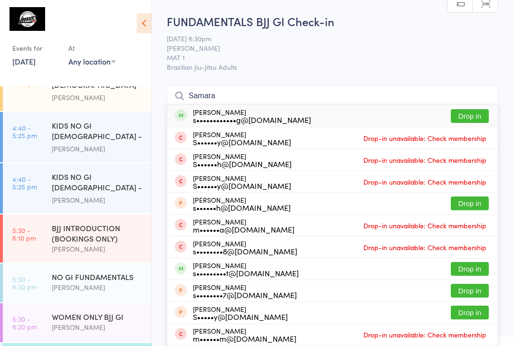
type input "Samara"
click at [469, 117] on button "Drop in" at bounding box center [470, 116] width 38 height 14
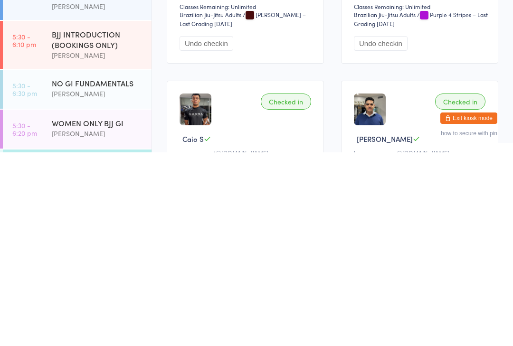
scroll to position [51, 0]
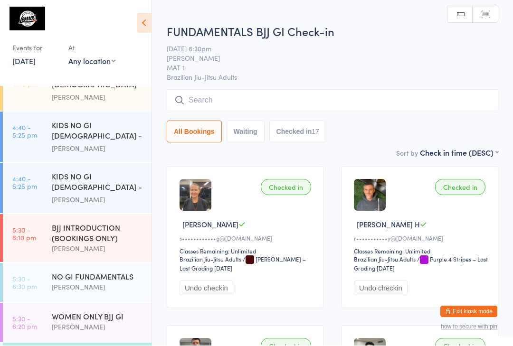
scroll to position [0, 0]
click at [245, 96] on input "search" at bounding box center [333, 100] width 332 height 22
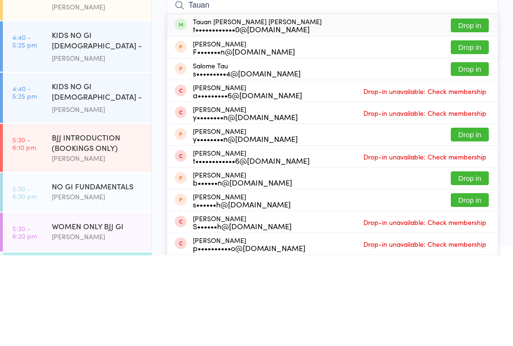
type input "Tauan"
click at [476, 109] on button "Drop in" at bounding box center [470, 116] width 38 height 14
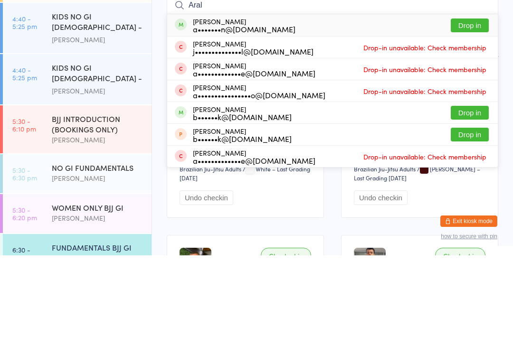
scroll to position [263, 0]
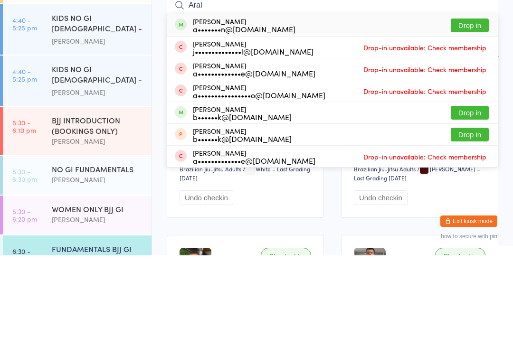
type input "Aural"
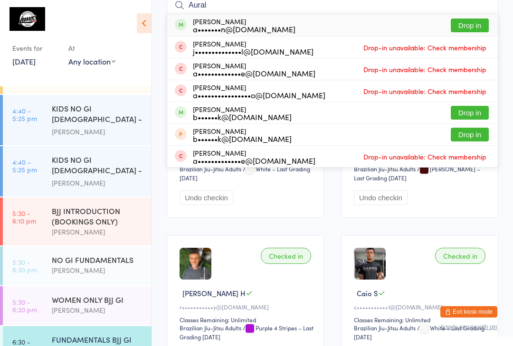
click at [102, 334] on div "FUNDAMENTALS BJJ GI" at bounding box center [98, 339] width 92 height 10
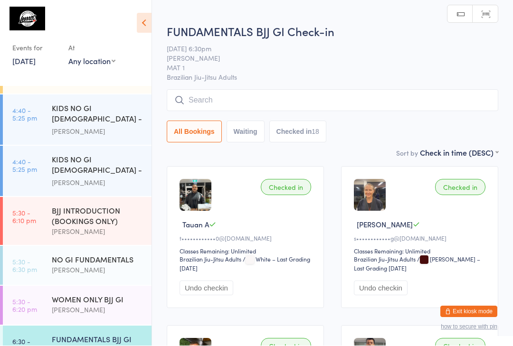
scroll to position [0, 0]
click at [266, 98] on input "search" at bounding box center [333, 100] width 332 height 22
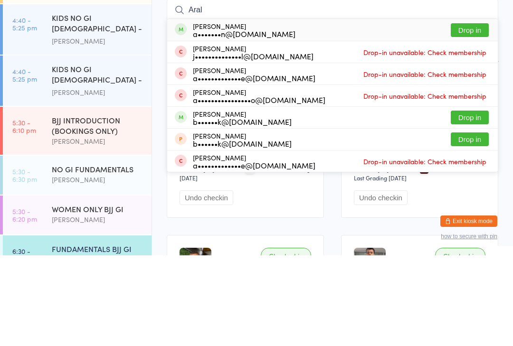
type input "Aral"
click at [475, 114] on button "Drop in" at bounding box center [470, 121] width 38 height 14
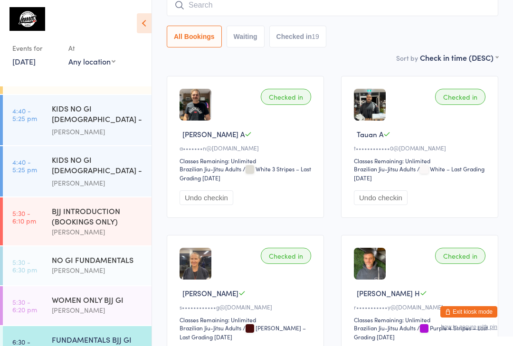
click at [69, 265] on div "[PERSON_NAME]" at bounding box center [98, 270] width 92 height 11
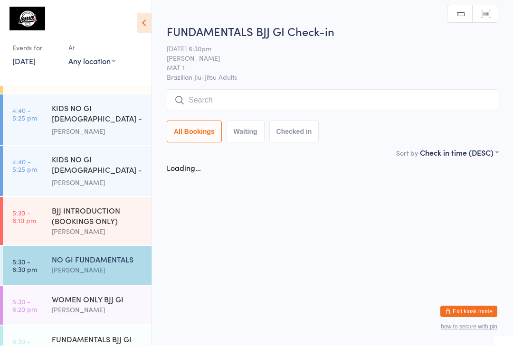
scroll to position [0, 0]
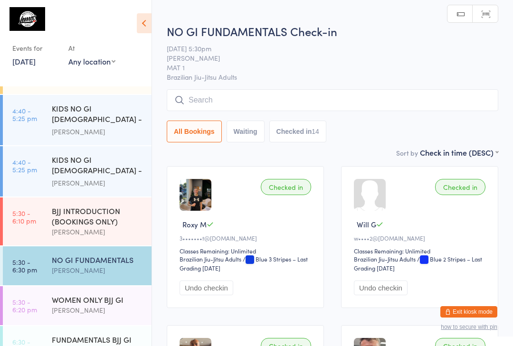
click at [250, 98] on input "search" at bounding box center [333, 100] width 332 height 22
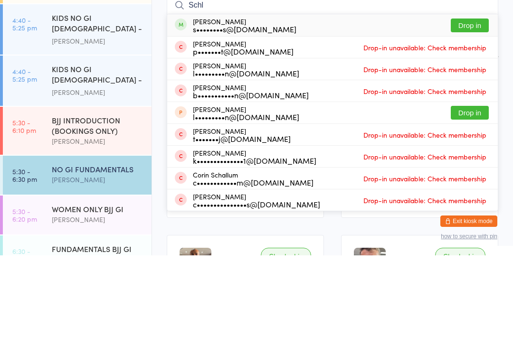
type input "Schl"
click at [460, 109] on button "Drop in" at bounding box center [470, 116] width 38 height 14
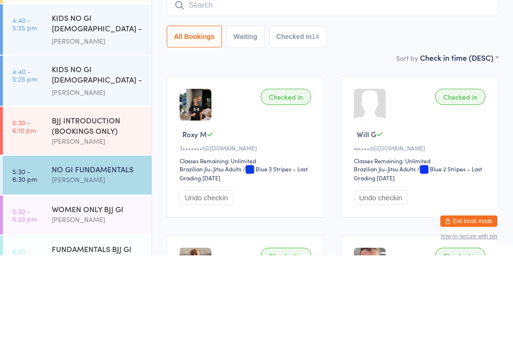
scroll to position [91, 0]
